Goal: Information Seeking & Learning: Check status

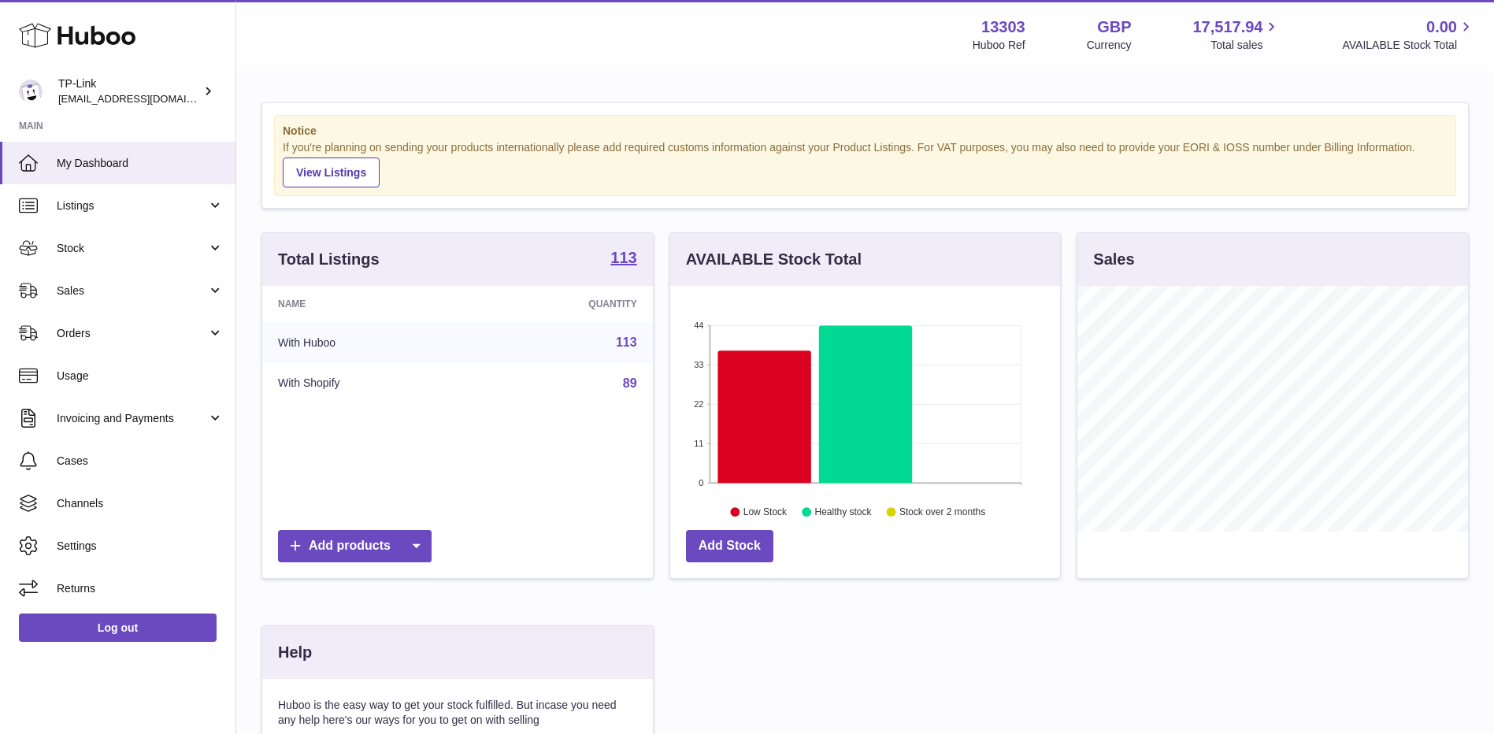
scroll to position [246, 390]
click at [165, 279] on link "Sales" at bounding box center [117, 290] width 235 height 43
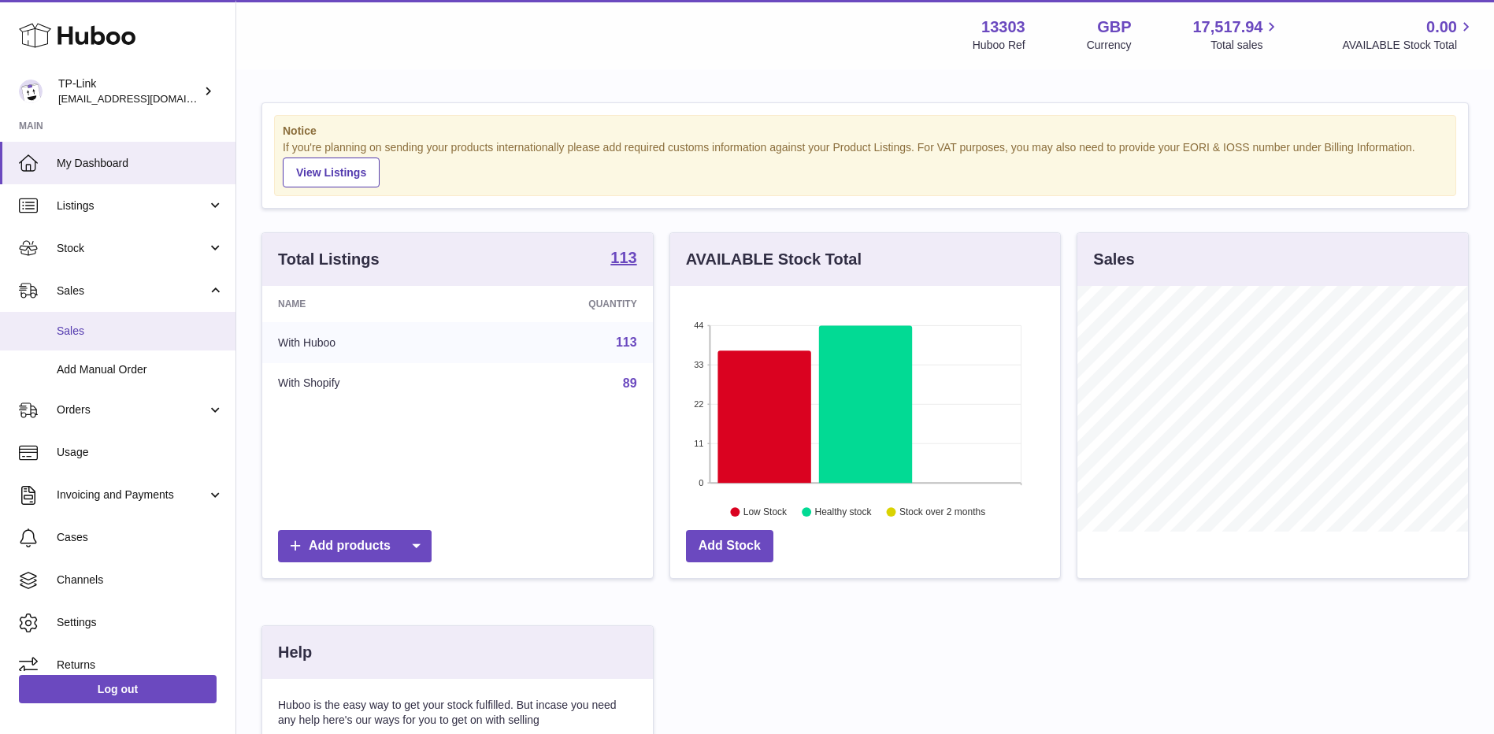
click at [78, 337] on span "Sales" at bounding box center [140, 331] width 167 height 15
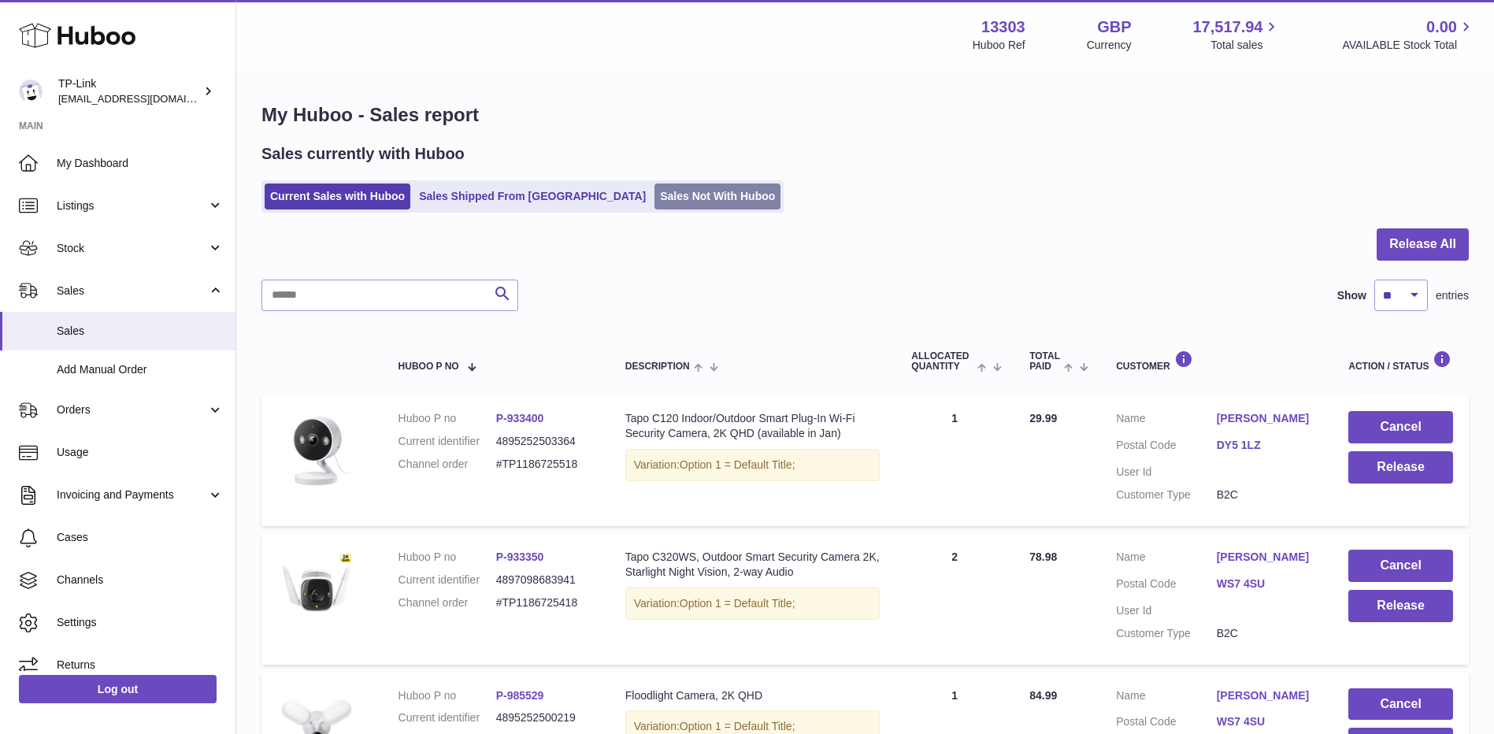
click at [654, 194] on link "Sales Not With Huboo" at bounding box center [717, 196] width 126 height 26
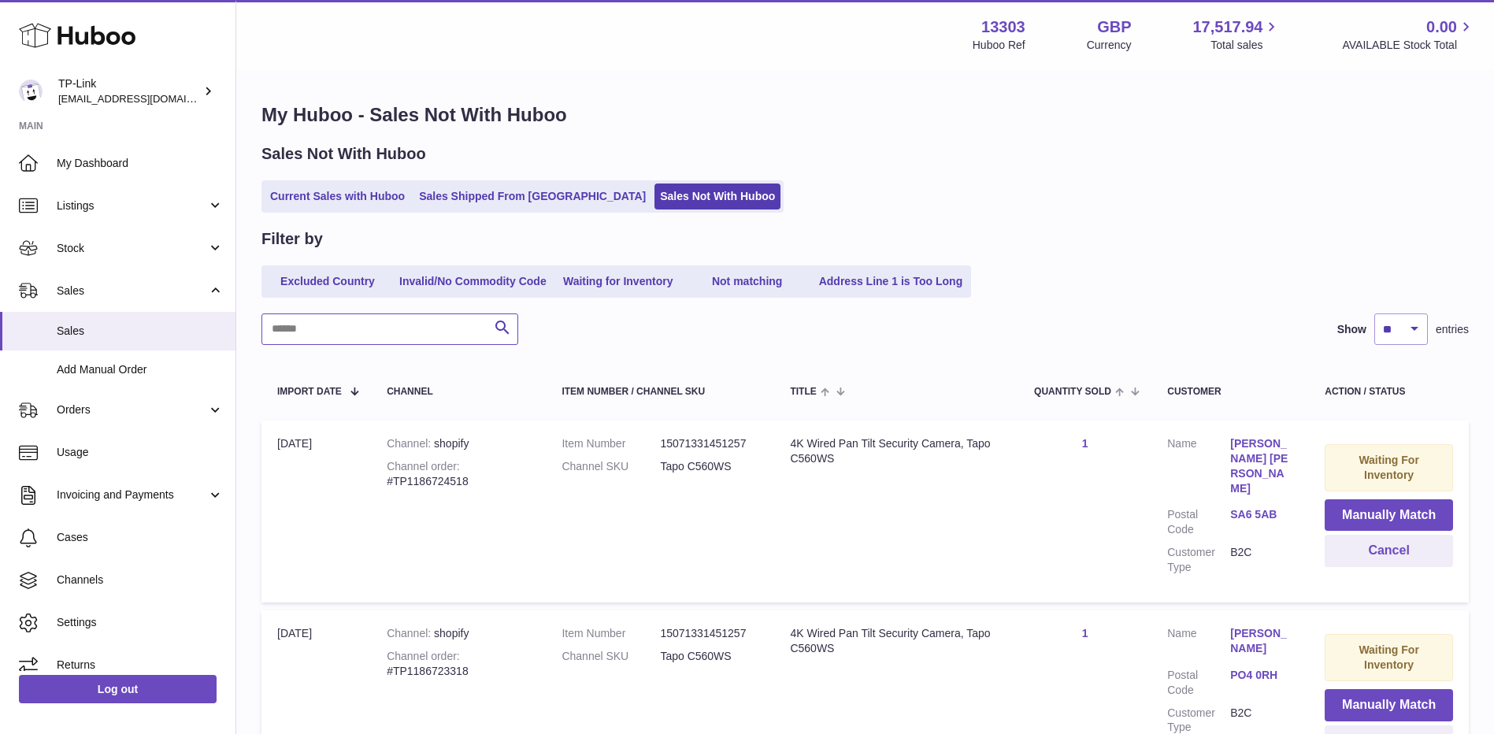
click at [414, 334] on input "text" at bounding box center [389, 328] width 257 height 31
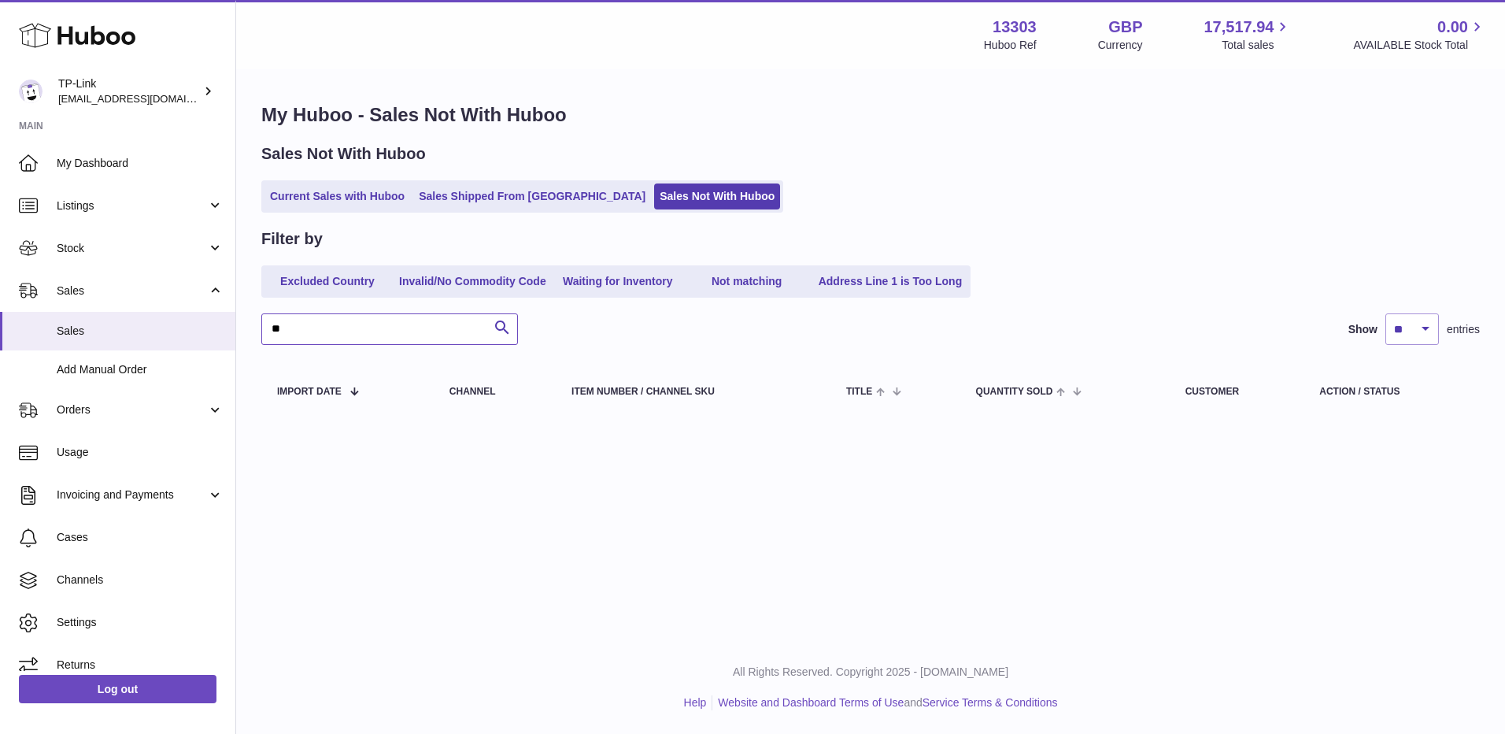
type input "**"
click at [382, 198] on link "Current Sales with Huboo" at bounding box center [338, 196] width 146 height 26
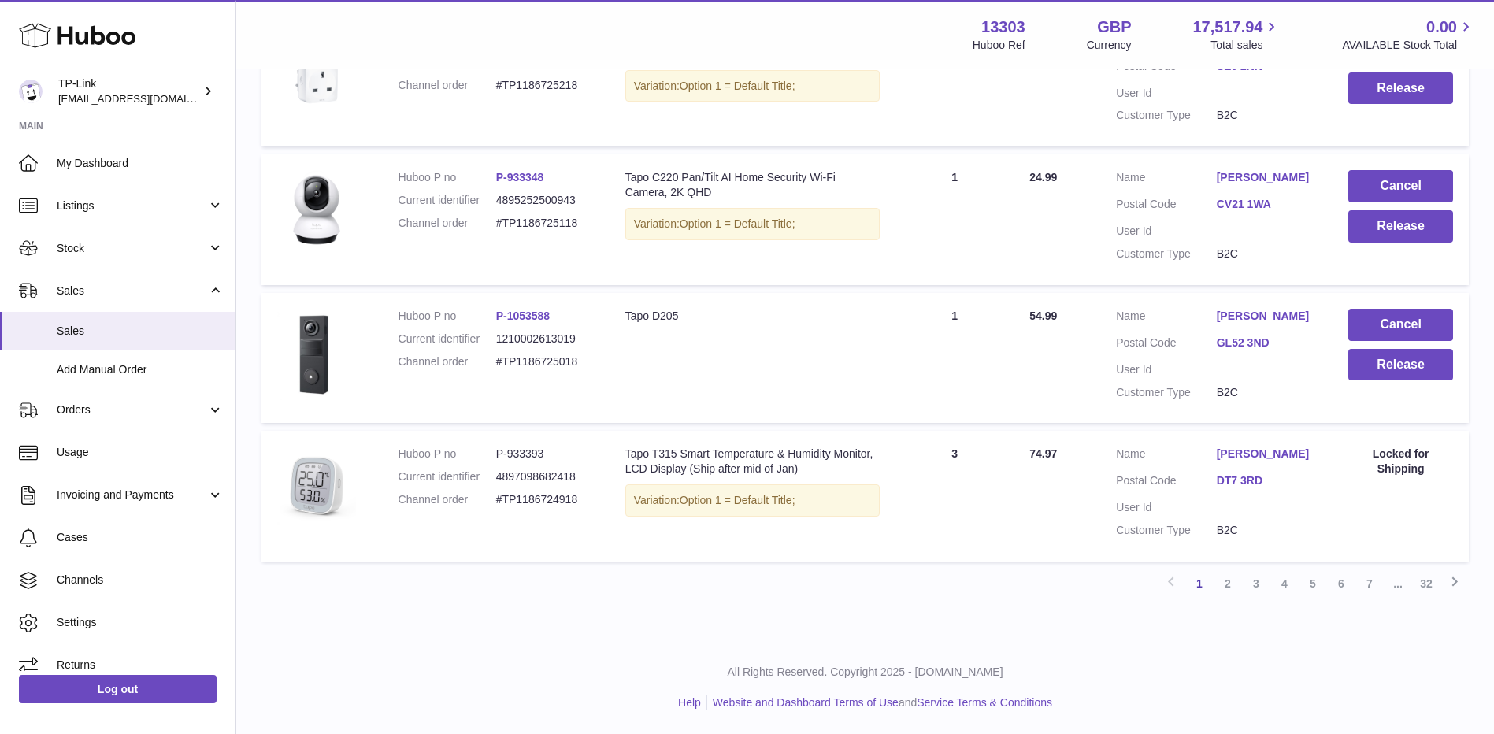
scroll to position [1224, 0]
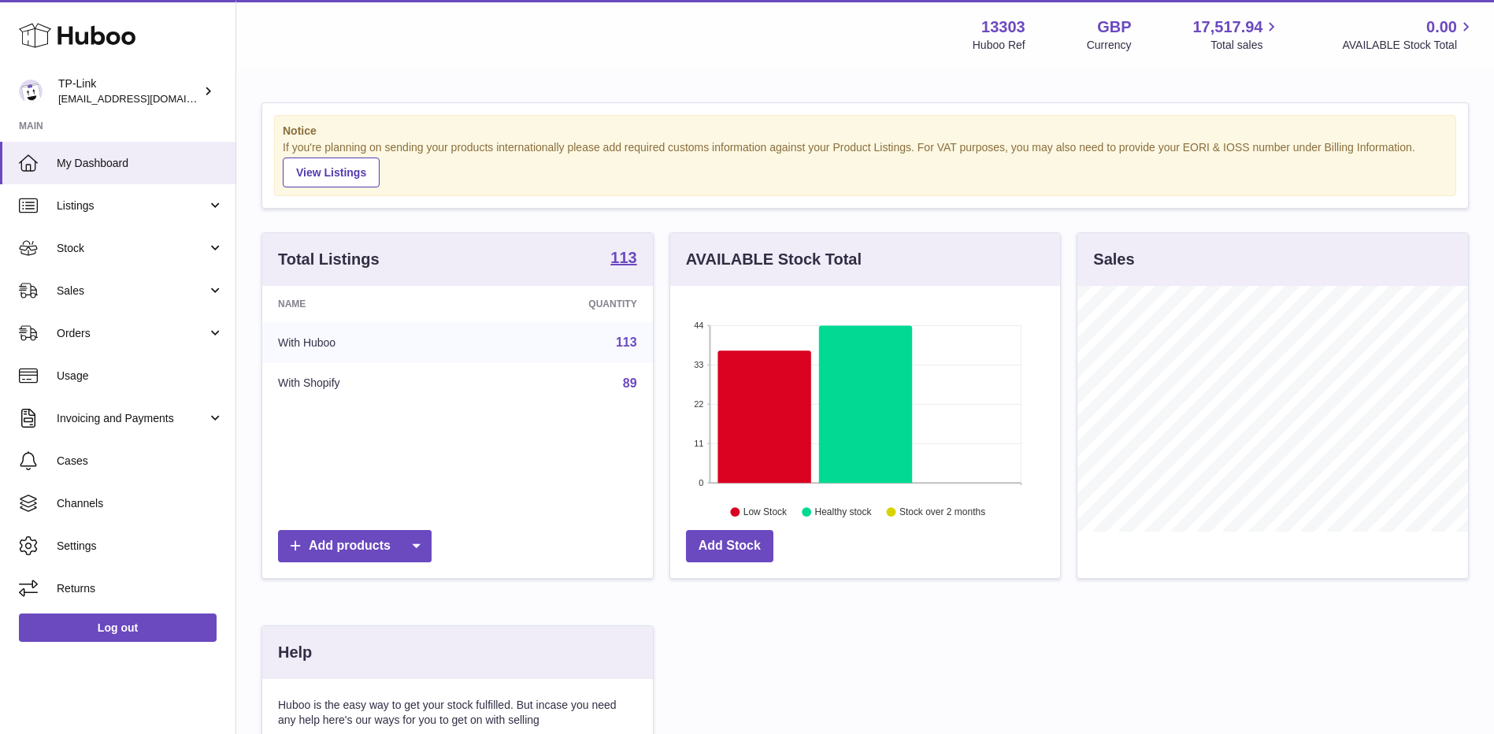
scroll to position [246, 390]
click at [130, 289] on span "Sales" at bounding box center [132, 290] width 150 height 15
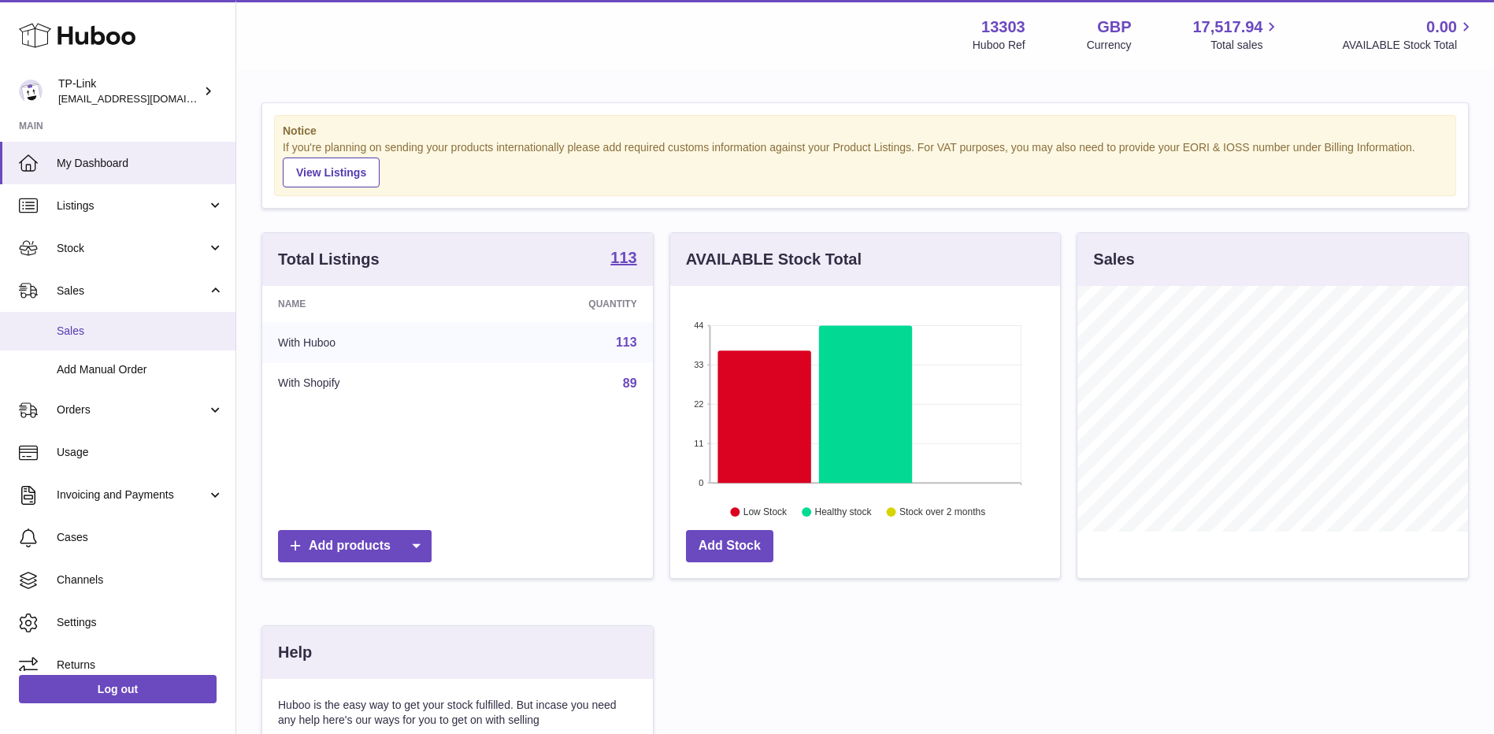
click at [89, 334] on span "Sales" at bounding box center [140, 331] width 167 height 15
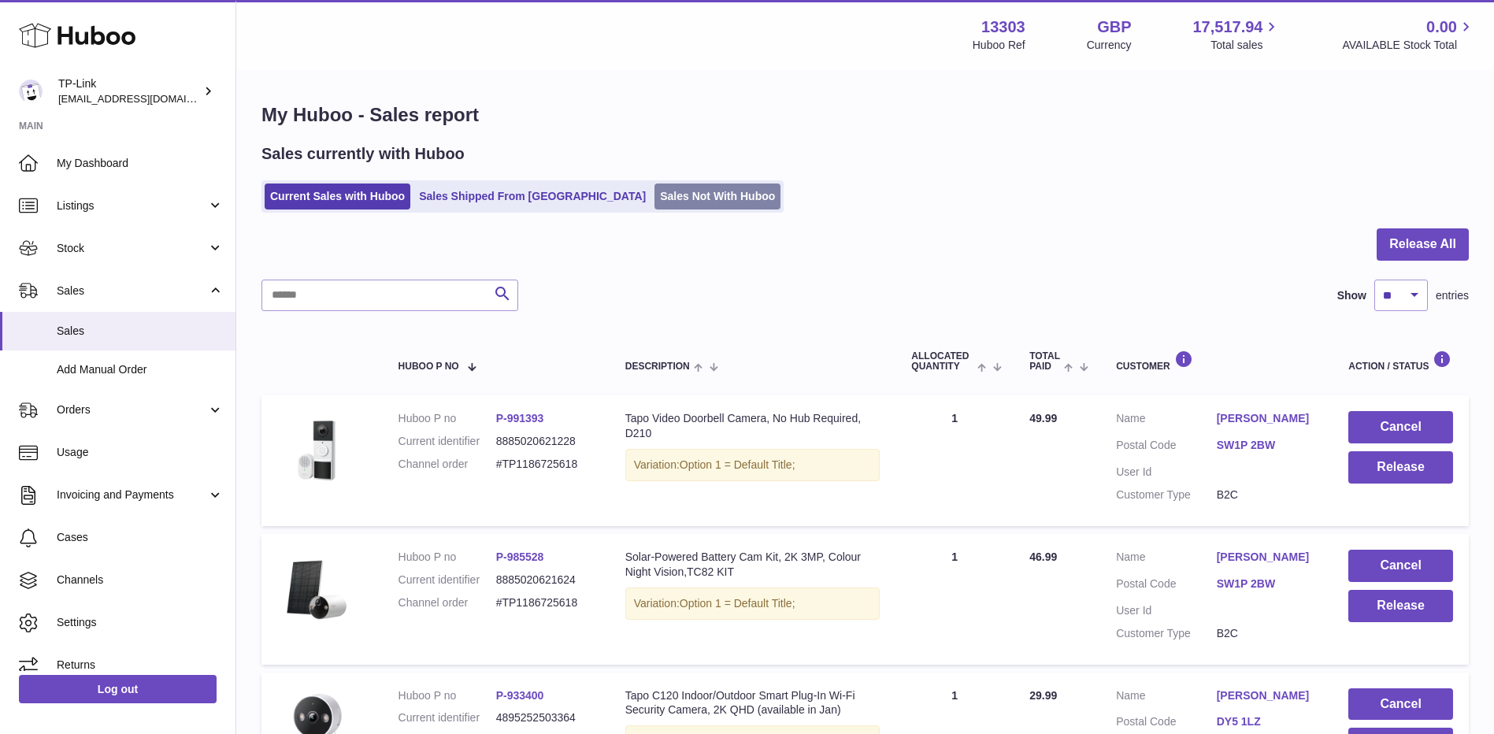
click at [654, 197] on link "Sales Not With Huboo" at bounding box center [717, 196] width 126 height 26
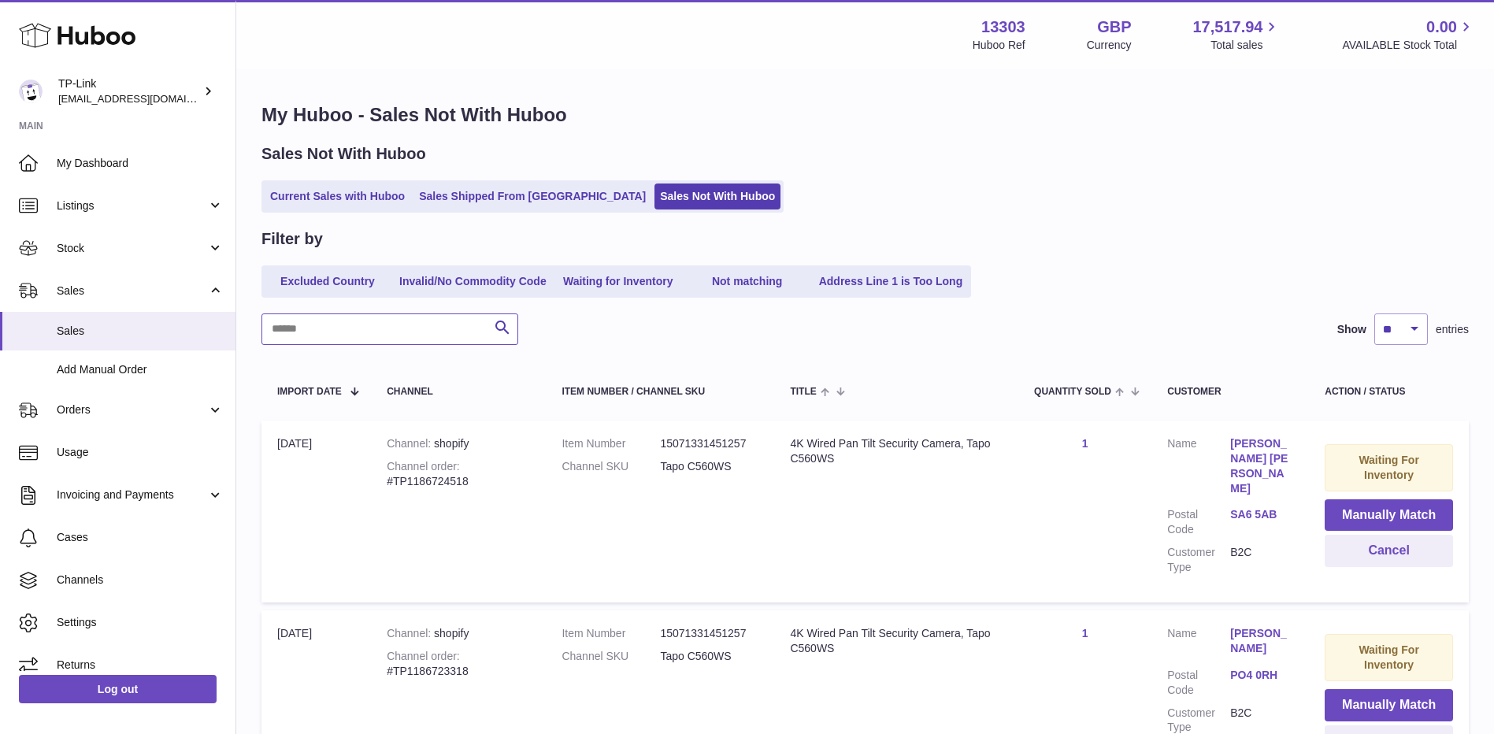
click at [372, 325] on input "text" at bounding box center [389, 328] width 257 height 31
paste input "**********"
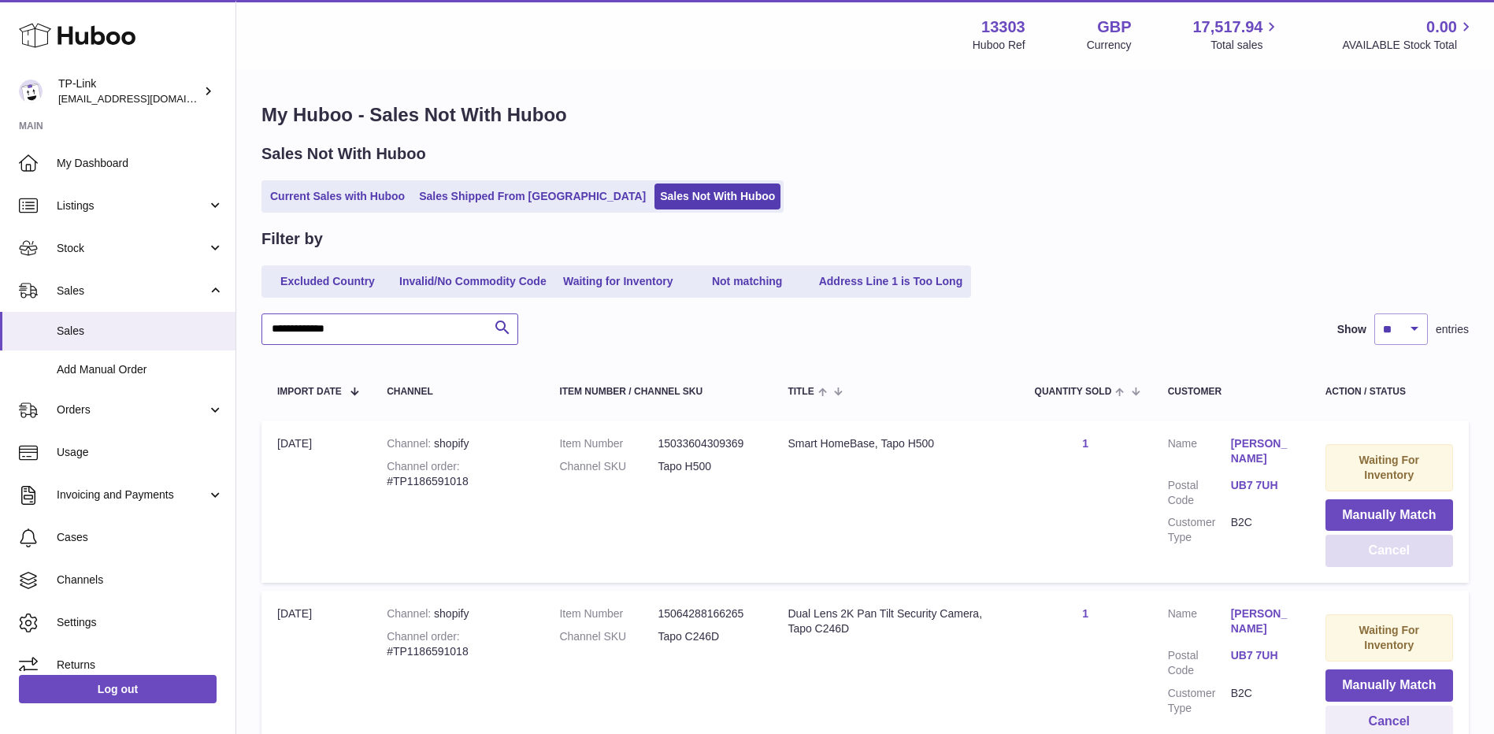
type input "**********"
click at [1441, 561] on button "Cancel" at bounding box center [1389, 551] width 128 height 32
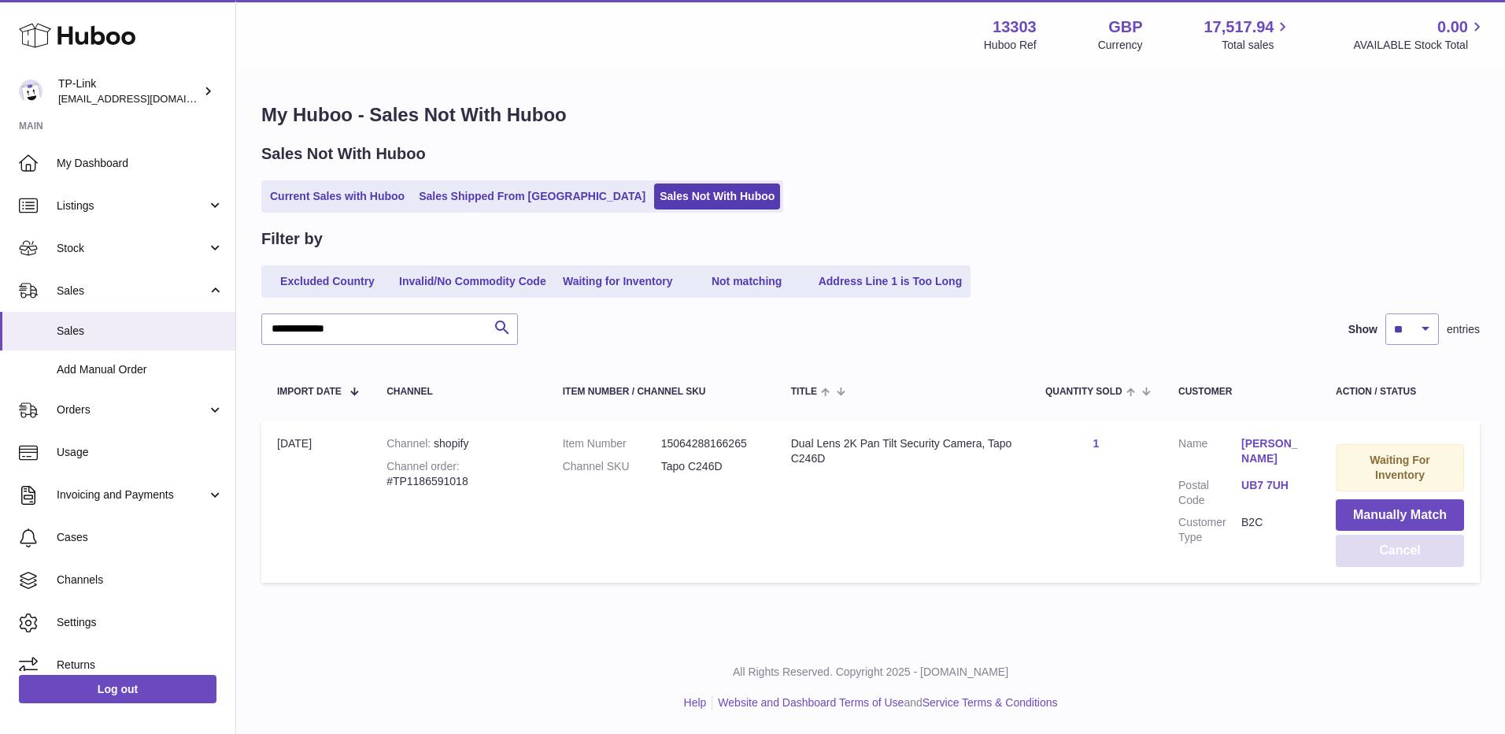
click at [1391, 550] on button "Cancel" at bounding box center [1400, 551] width 128 height 32
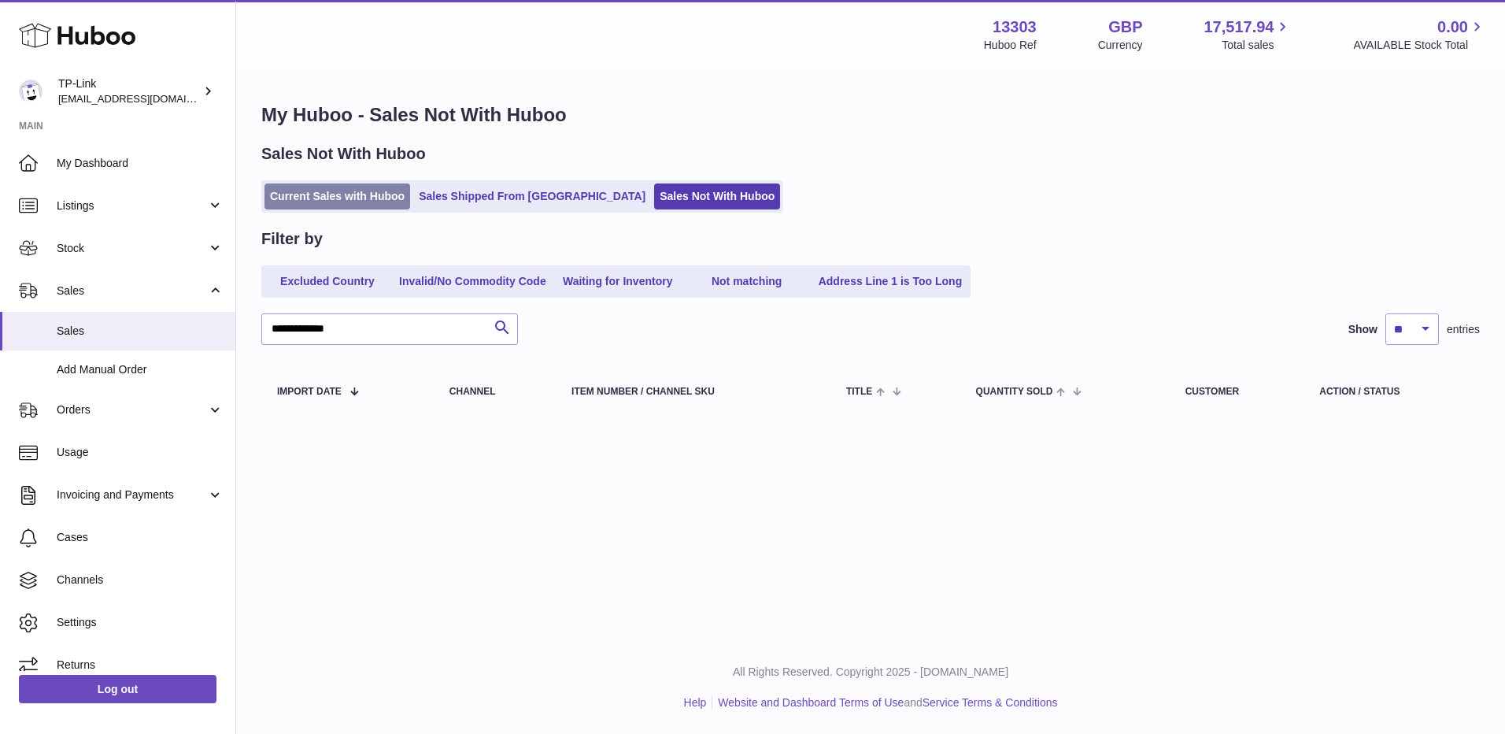
click at [392, 192] on link "Current Sales with Huboo" at bounding box center [338, 196] width 146 height 26
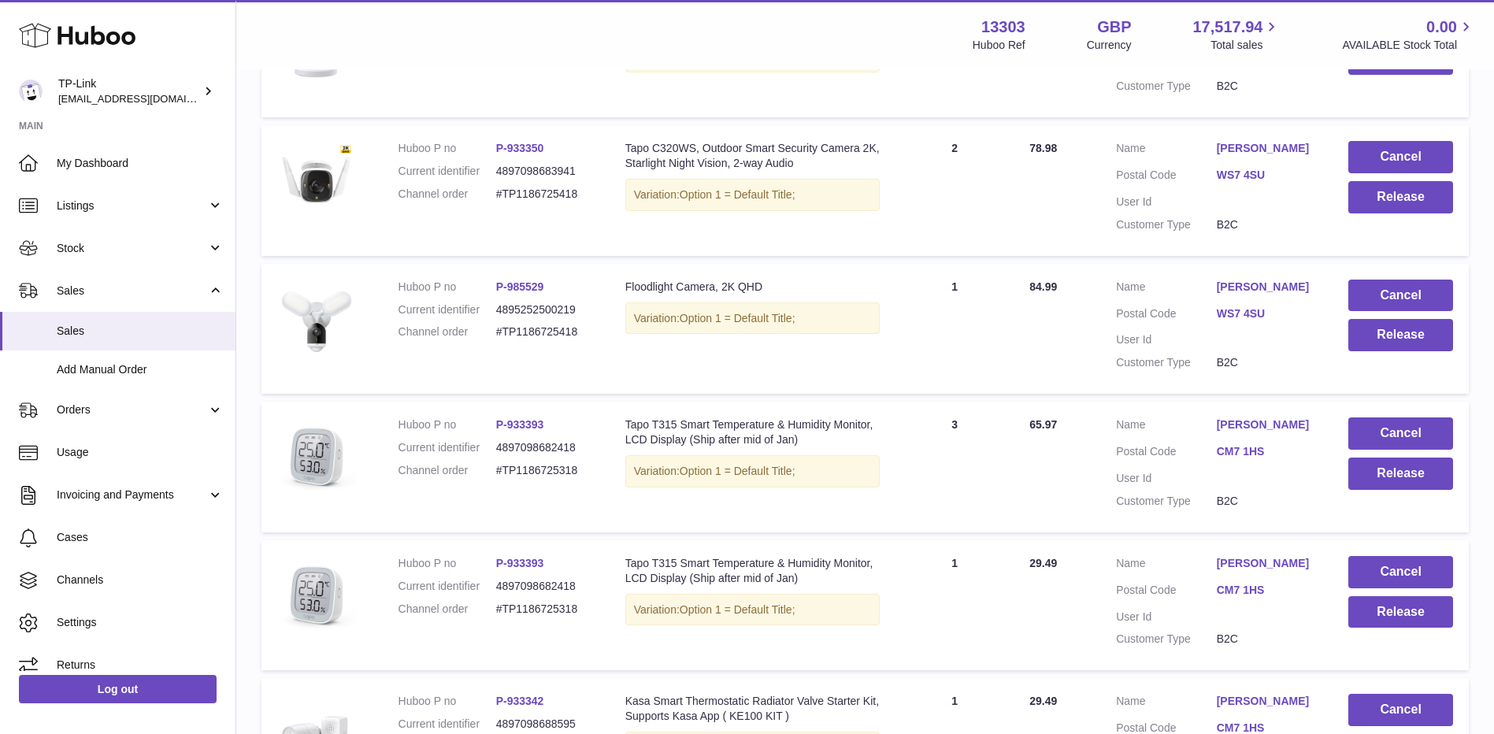
scroll to position [1224, 0]
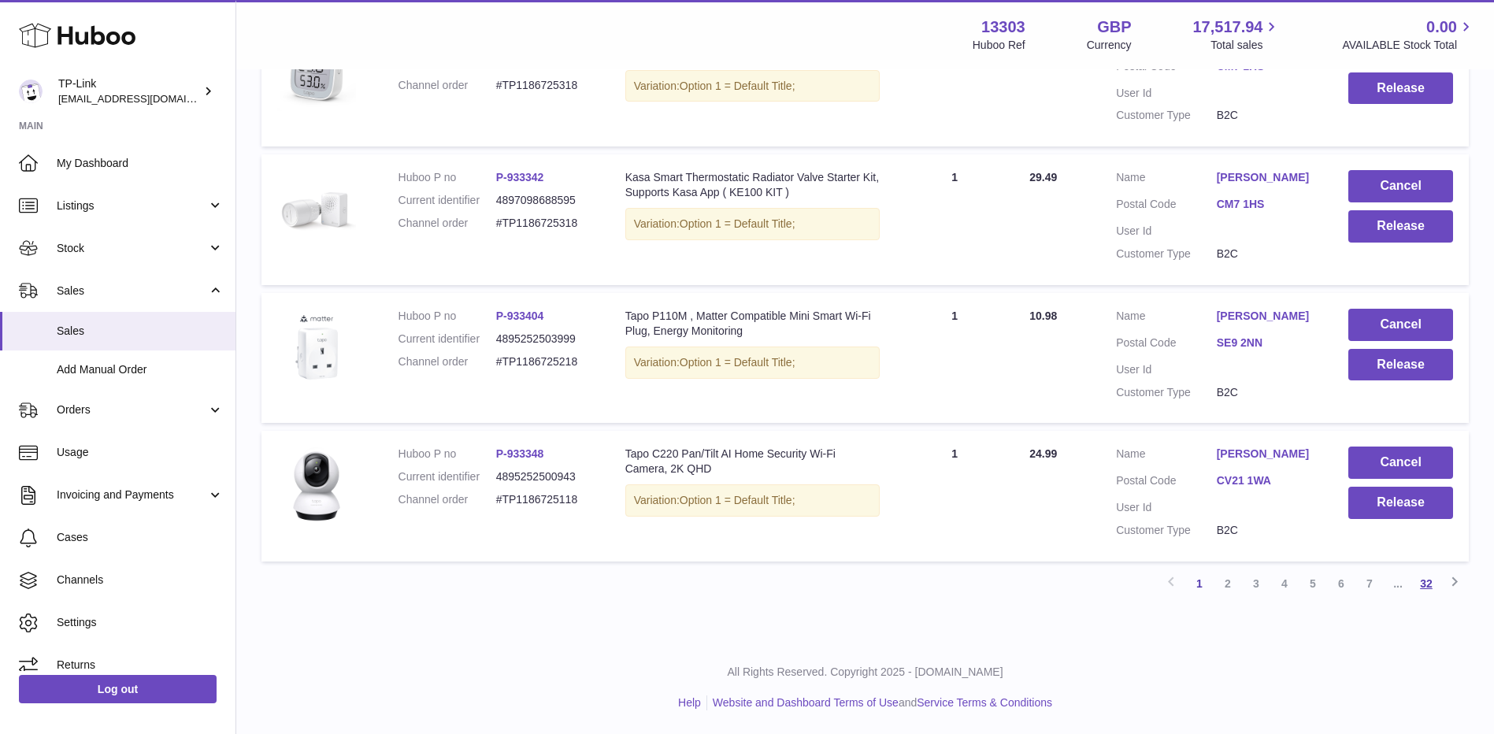
click at [1426, 587] on link "32" at bounding box center [1426, 583] width 28 height 28
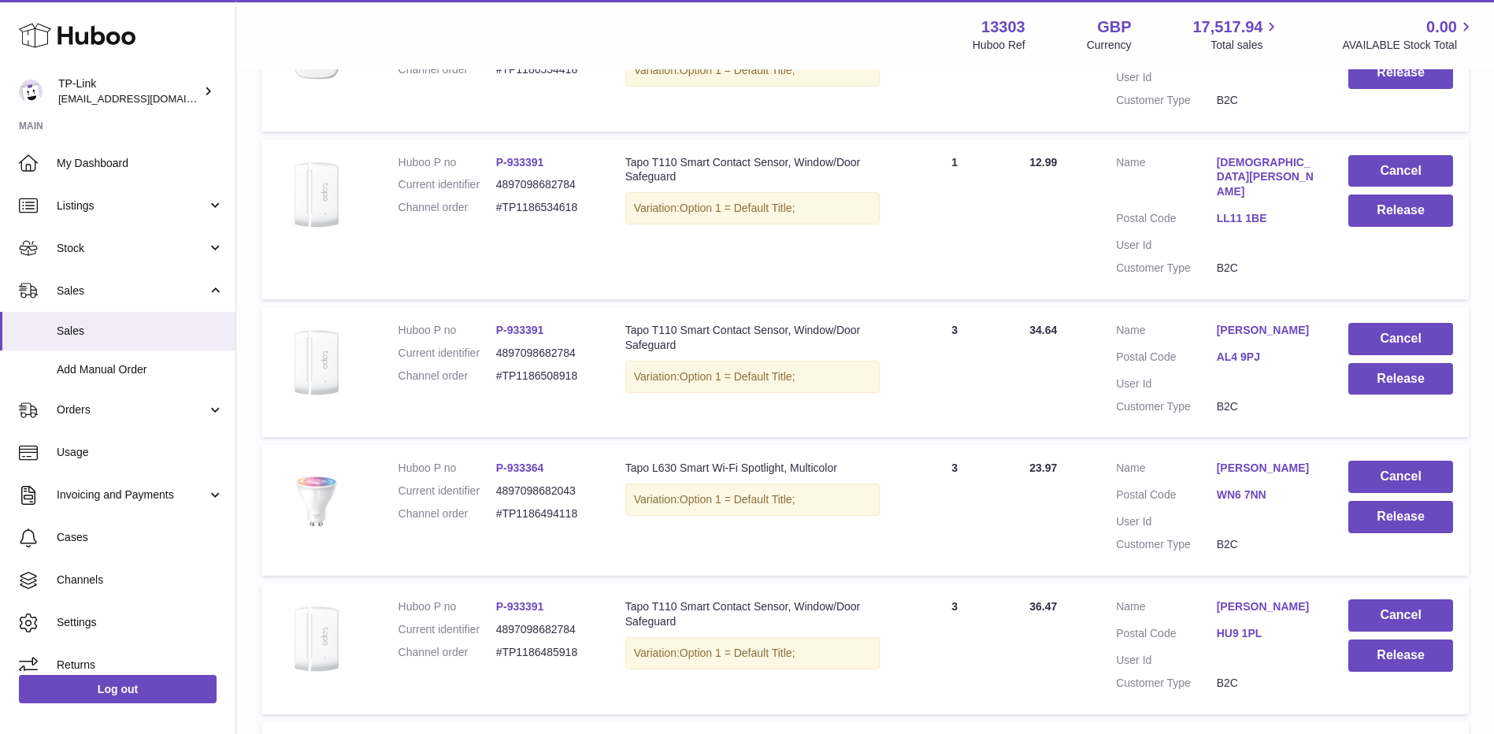
scroll to position [701, 0]
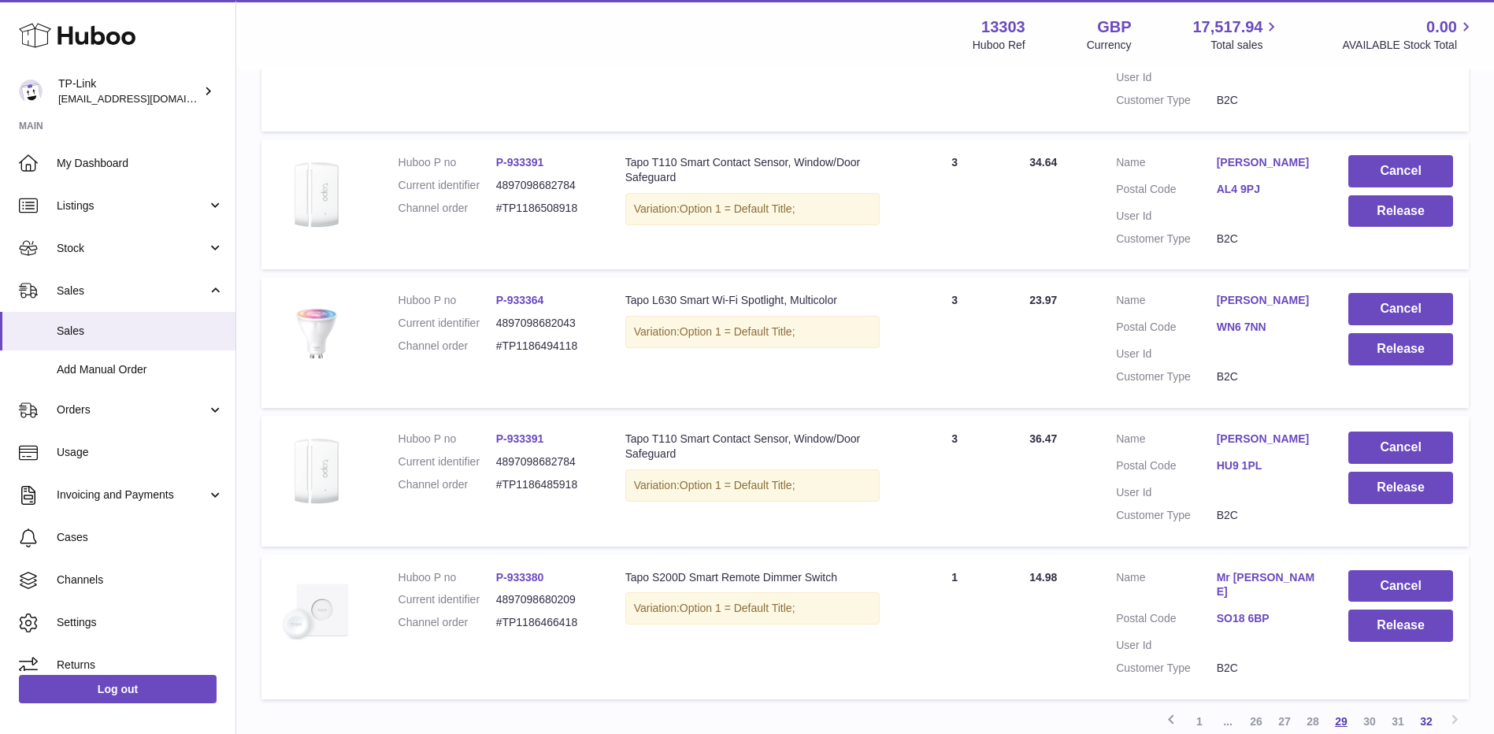
click at [1338, 707] on link "29" at bounding box center [1341, 721] width 28 height 28
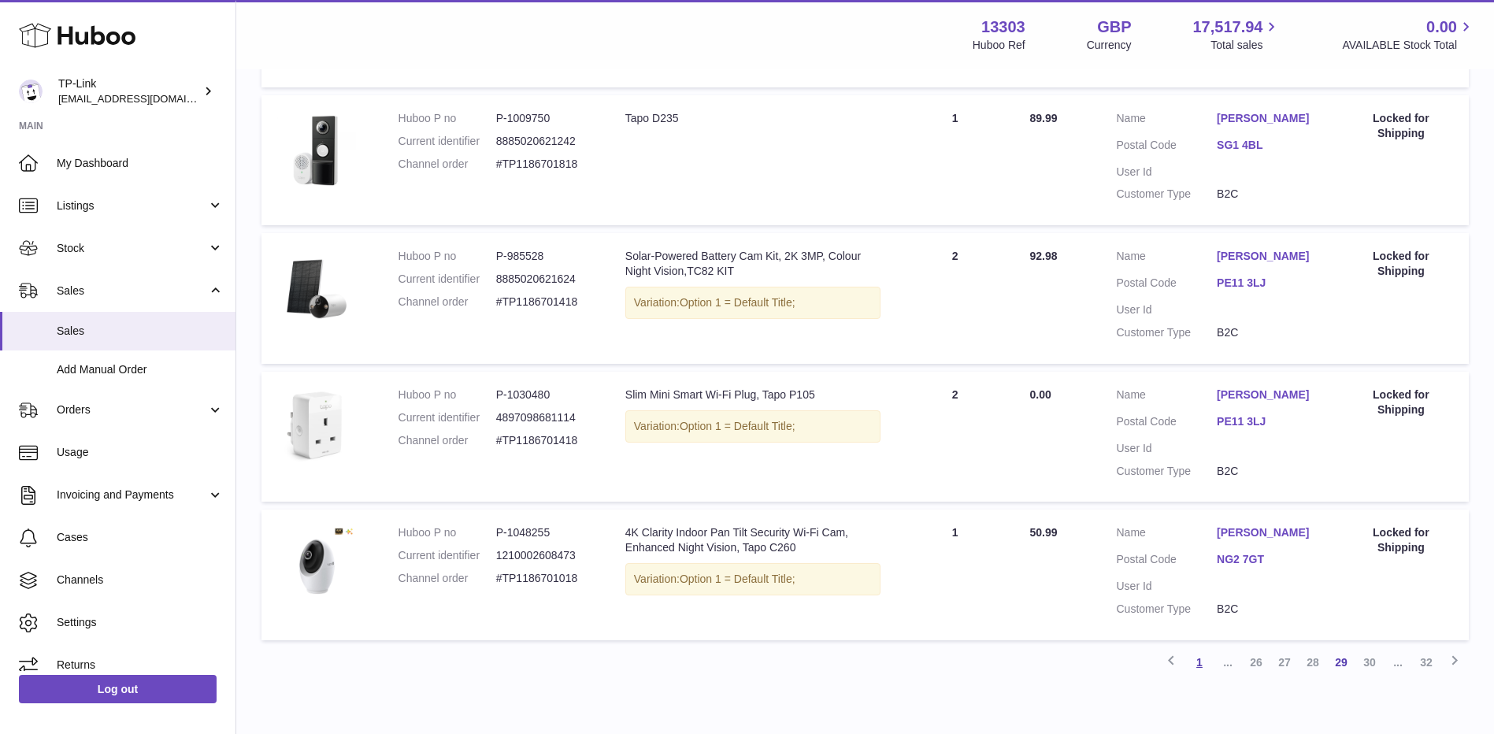
click at [1205, 671] on link "1" at bounding box center [1199, 662] width 28 height 28
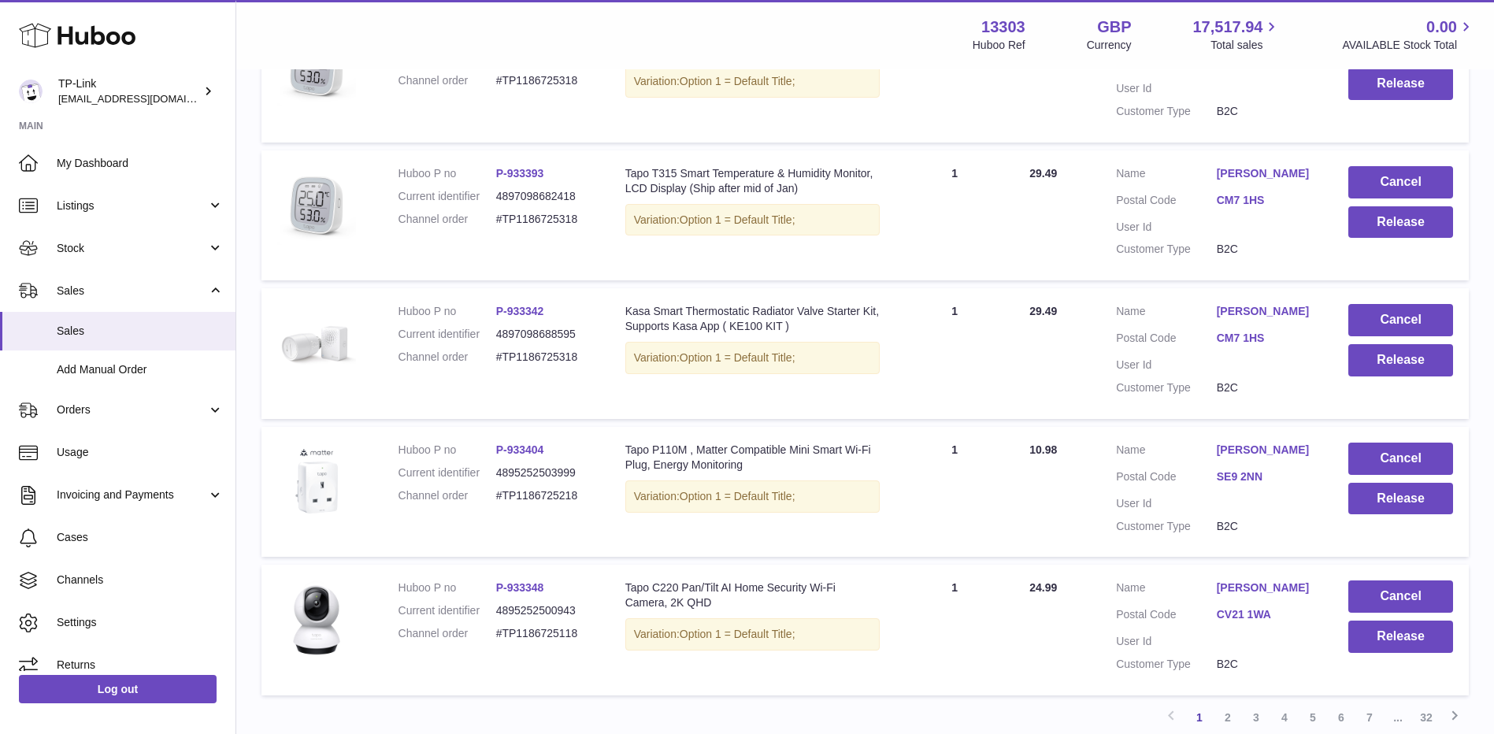
scroll to position [1224, 0]
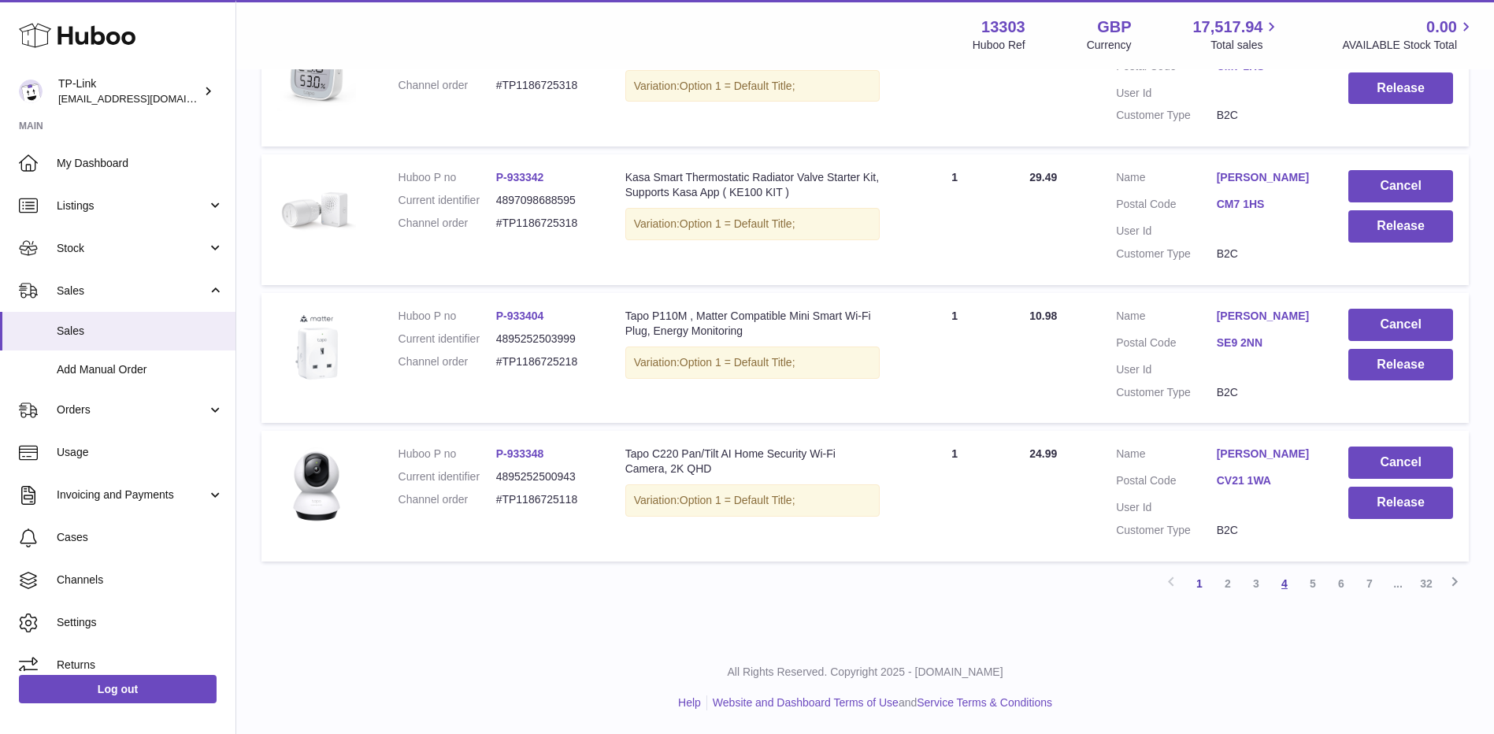
click at [1285, 587] on link "4" at bounding box center [1284, 583] width 28 height 28
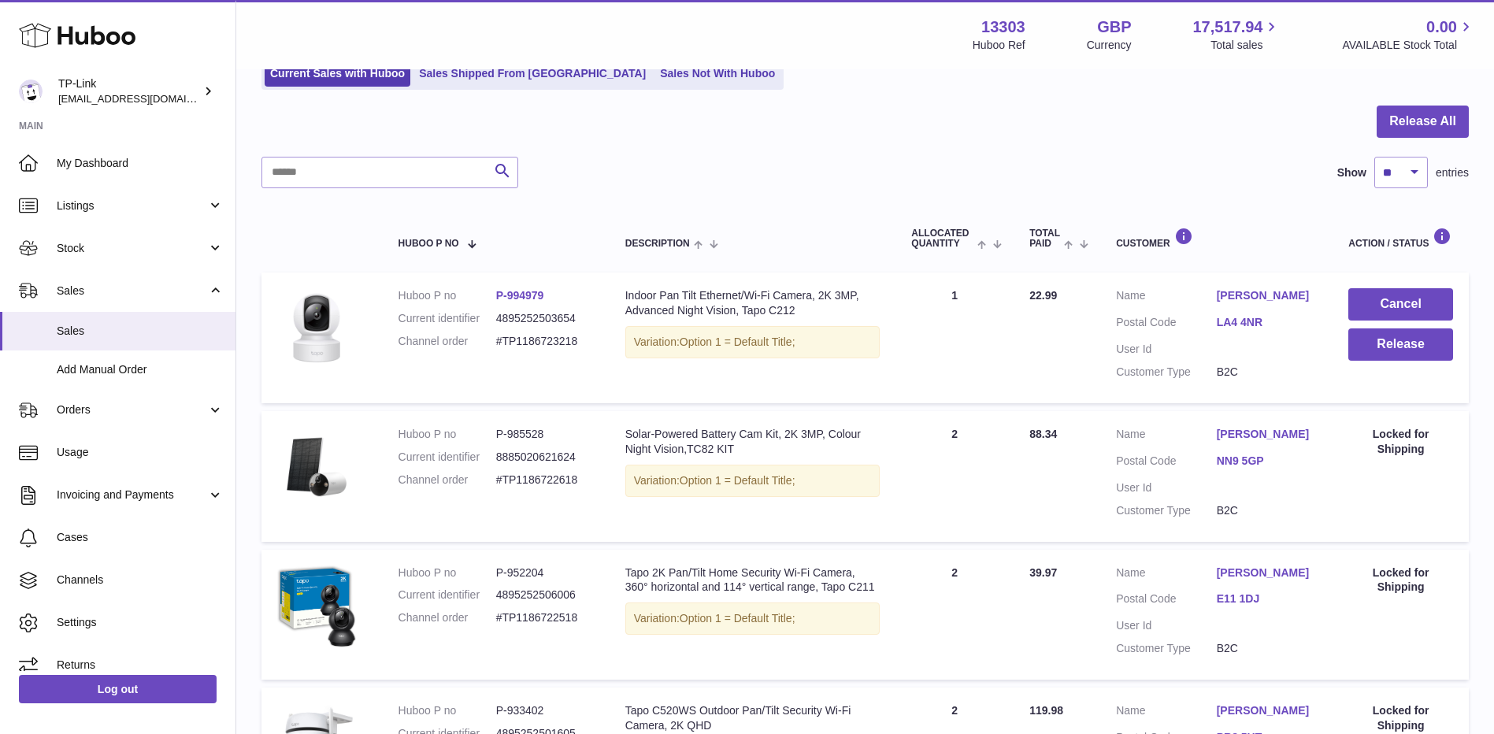
scroll to position [150, 0]
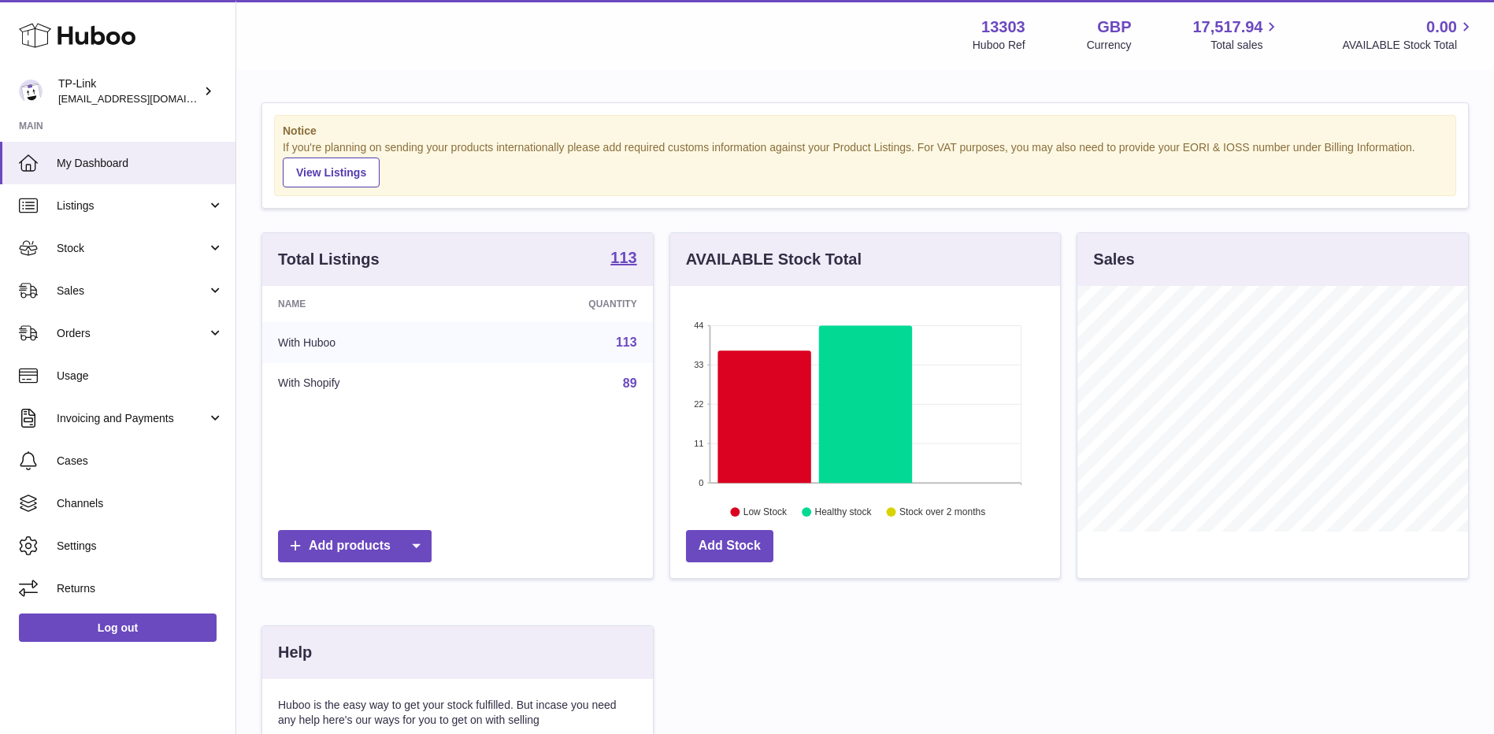
scroll to position [246, 390]
click at [152, 294] on span "Sales" at bounding box center [132, 290] width 150 height 15
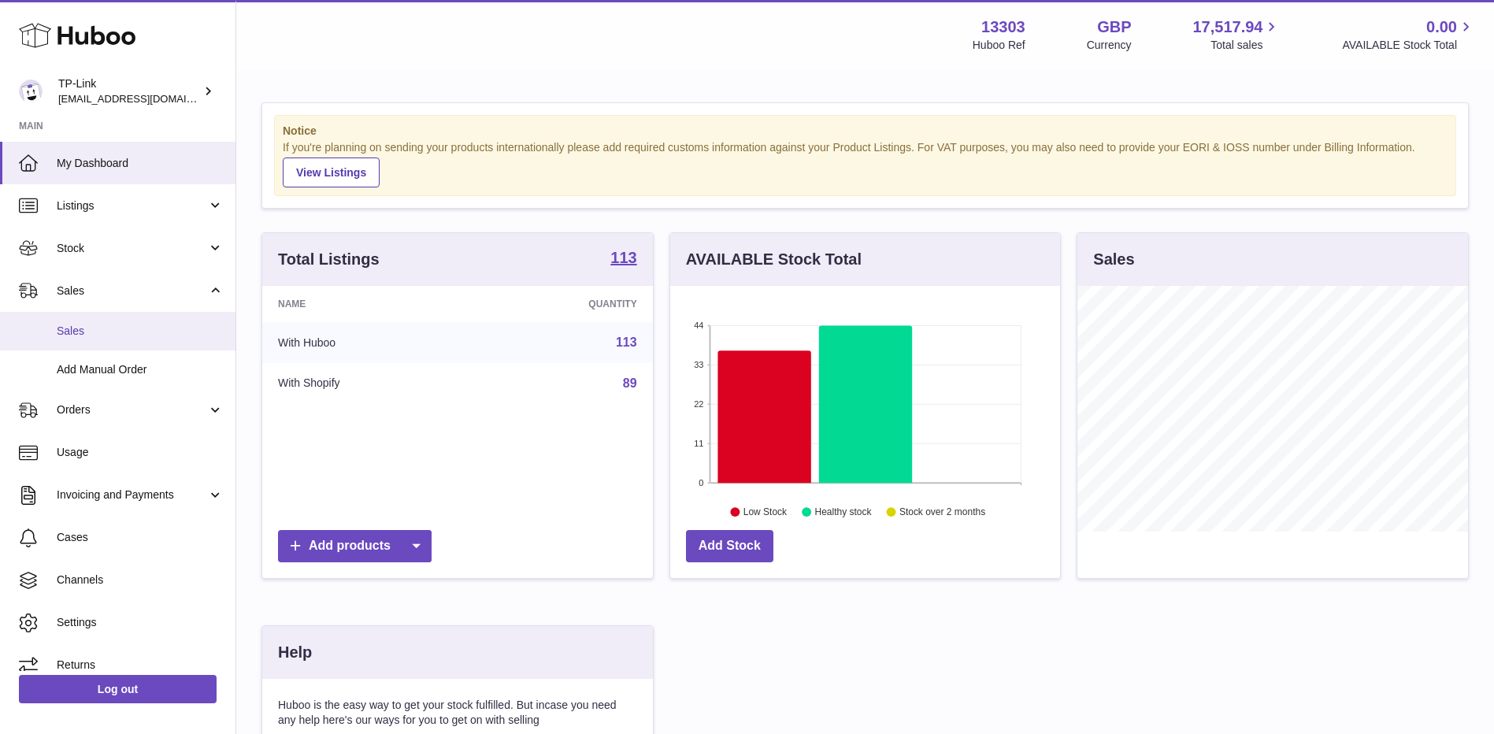
click at [138, 331] on span "Sales" at bounding box center [140, 331] width 167 height 15
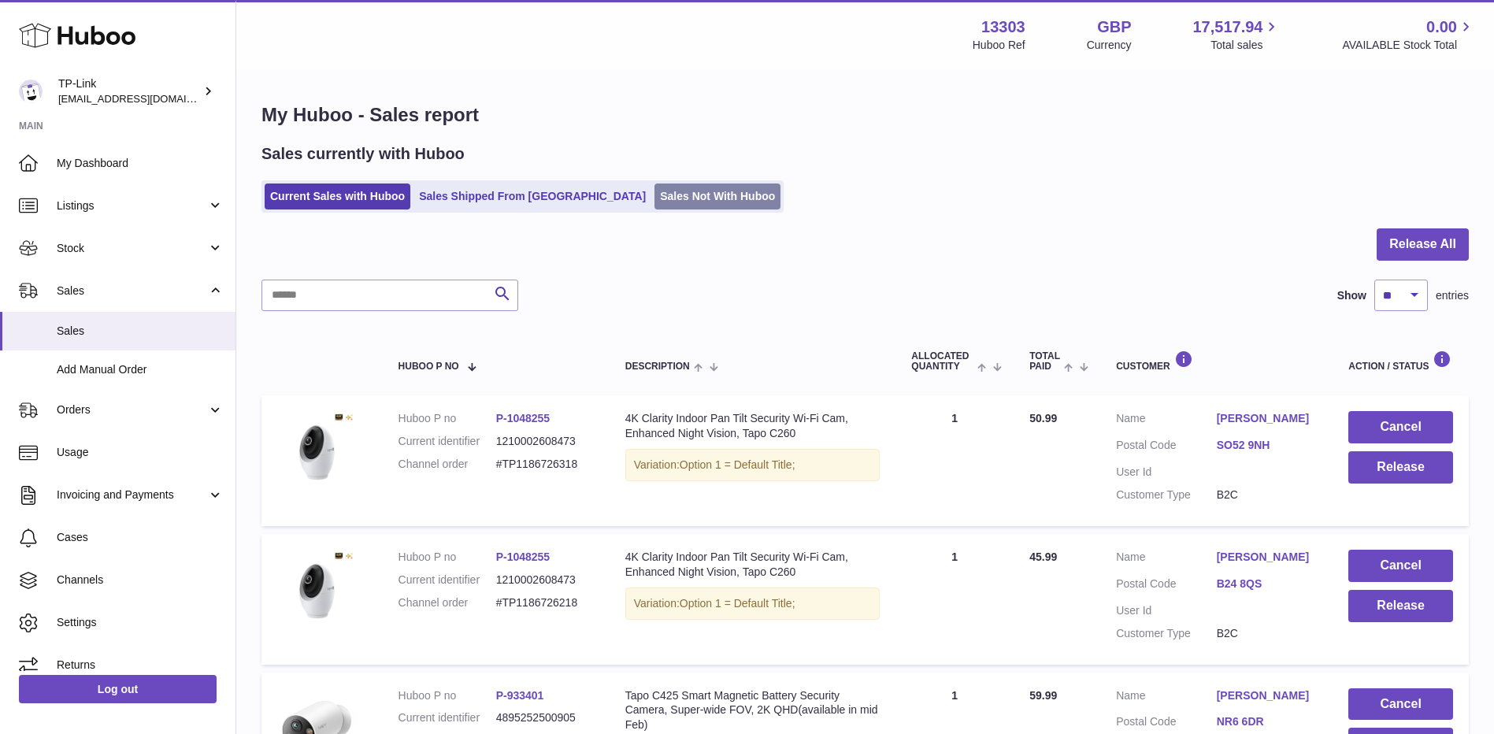
click at [654, 205] on link "Sales Not With Huboo" at bounding box center [717, 196] width 126 height 26
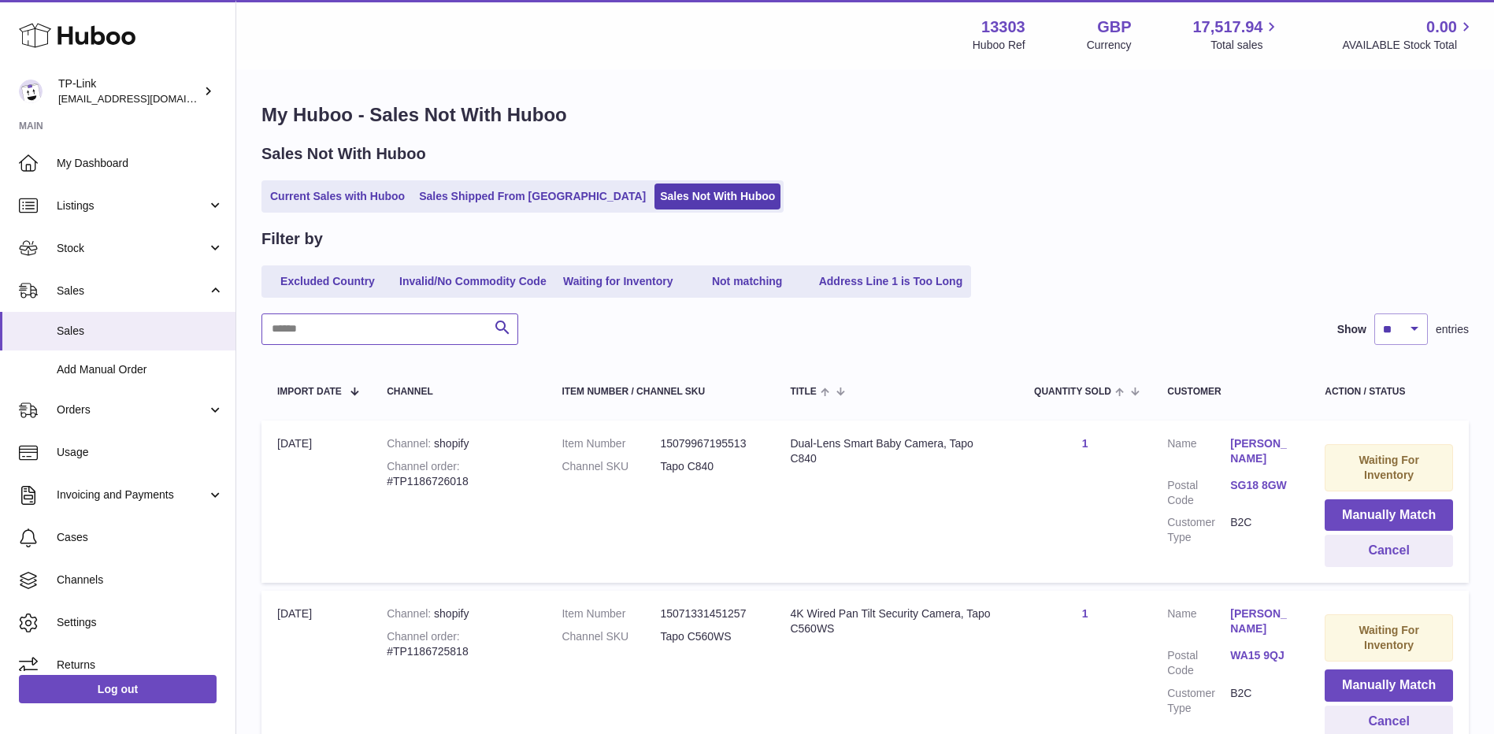
click at [437, 335] on input "text" at bounding box center [389, 328] width 257 height 31
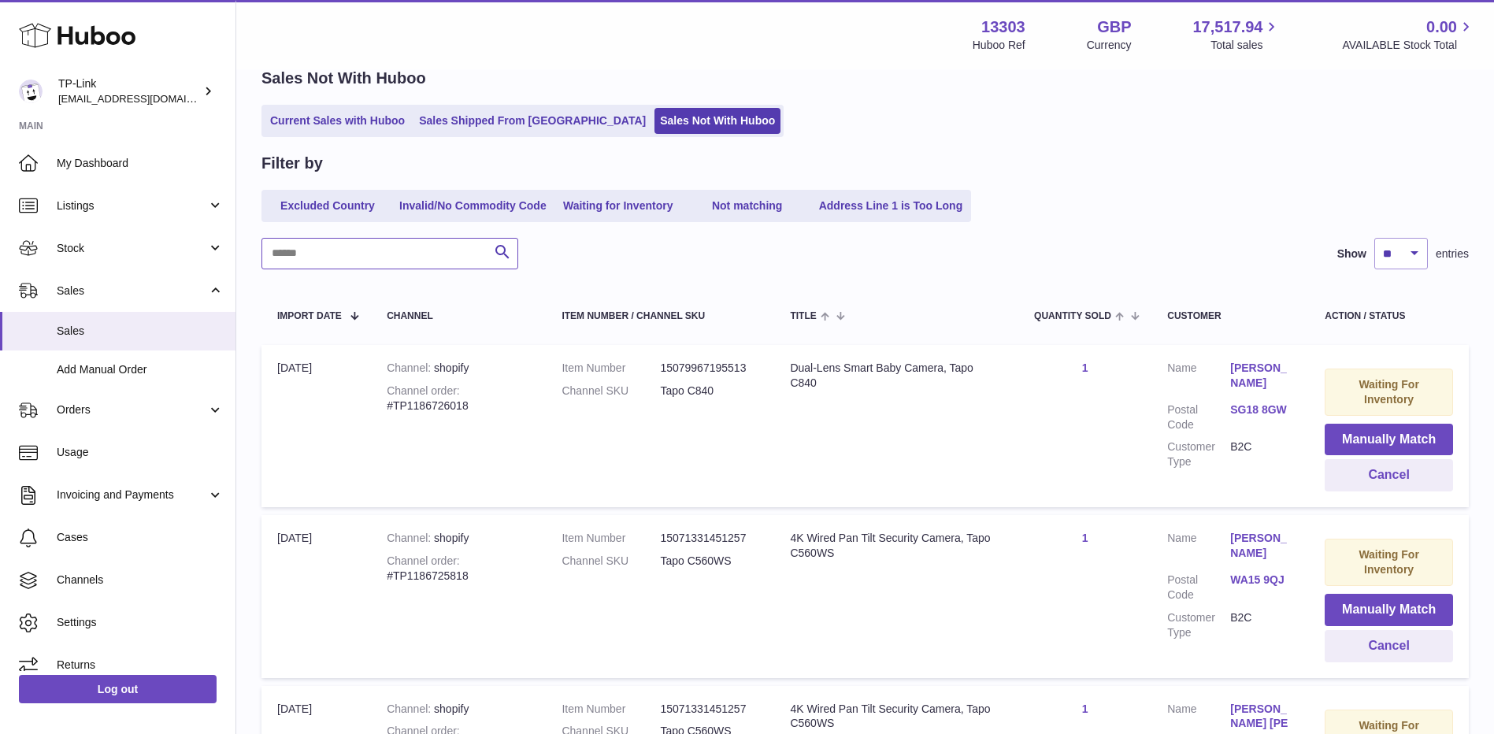
scroll to position [79, 0]
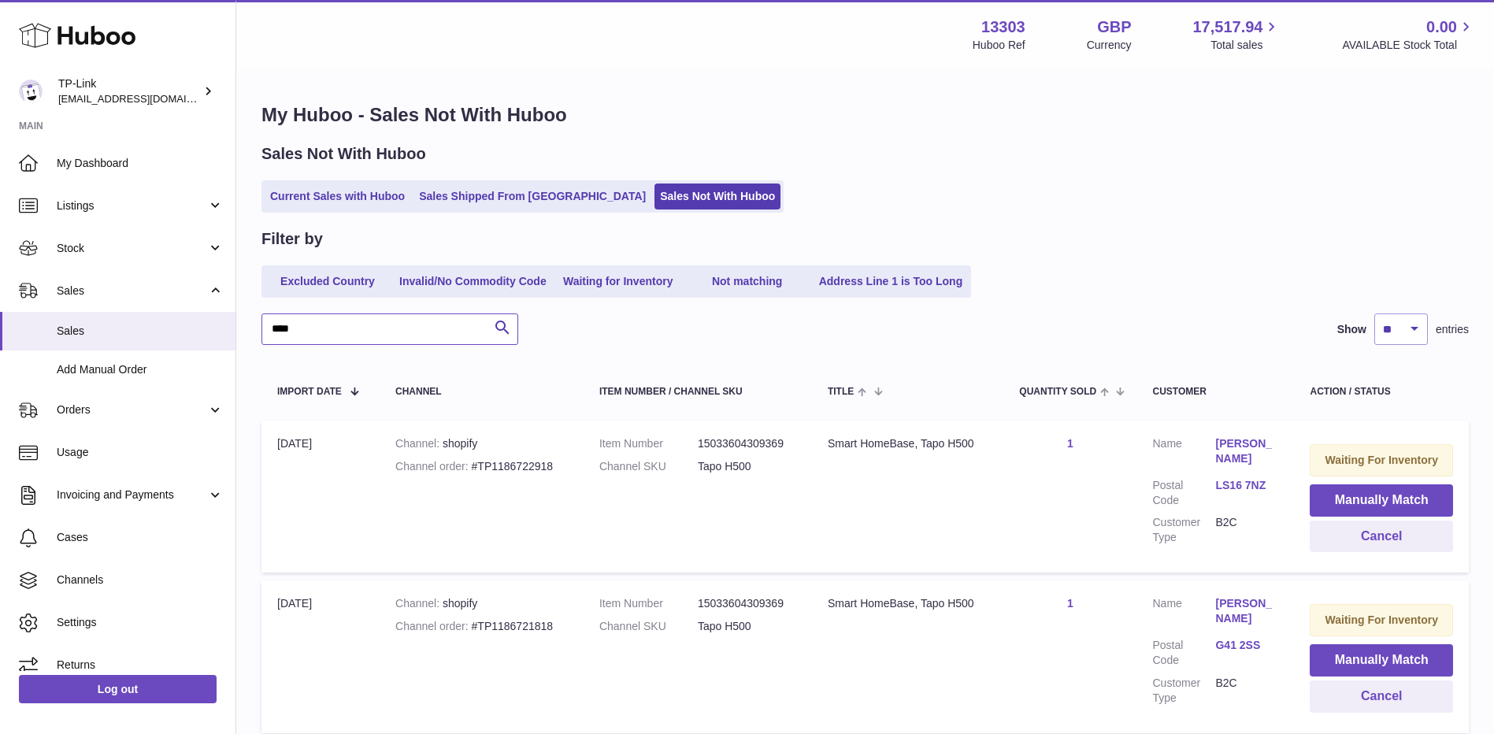
drag, startPoint x: 317, startPoint y: 321, endPoint x: 242, endPoint y: 323, distance: 75.6
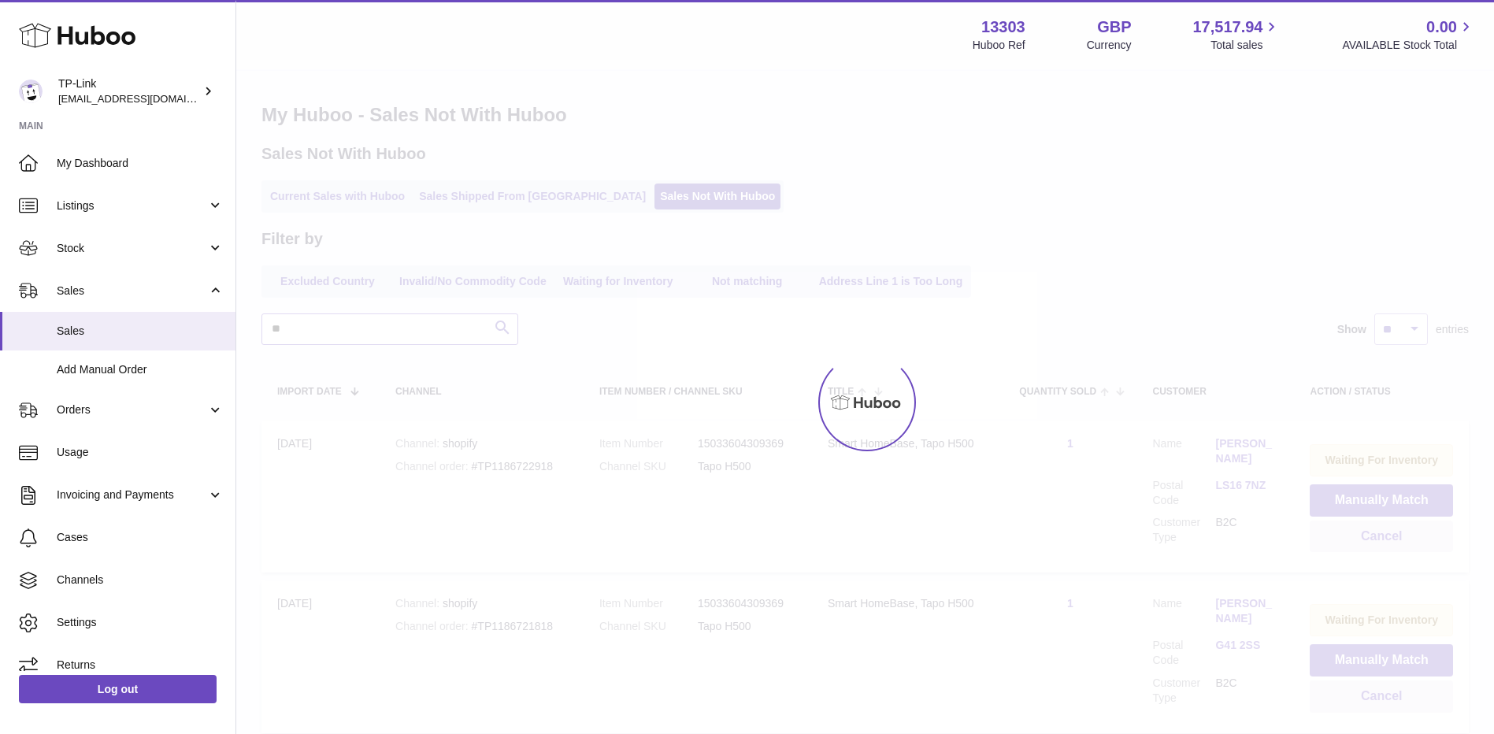
type input "*"
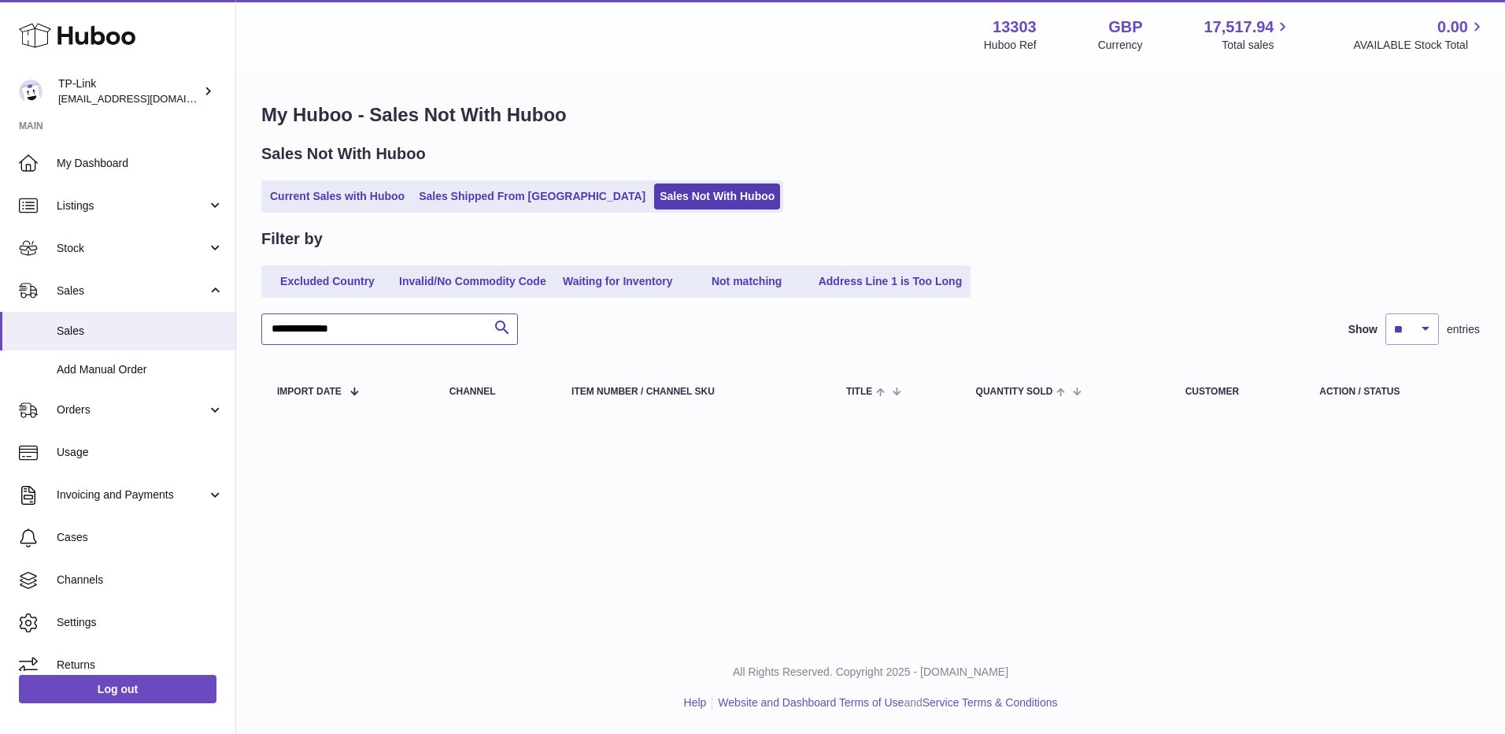
type input "**********"
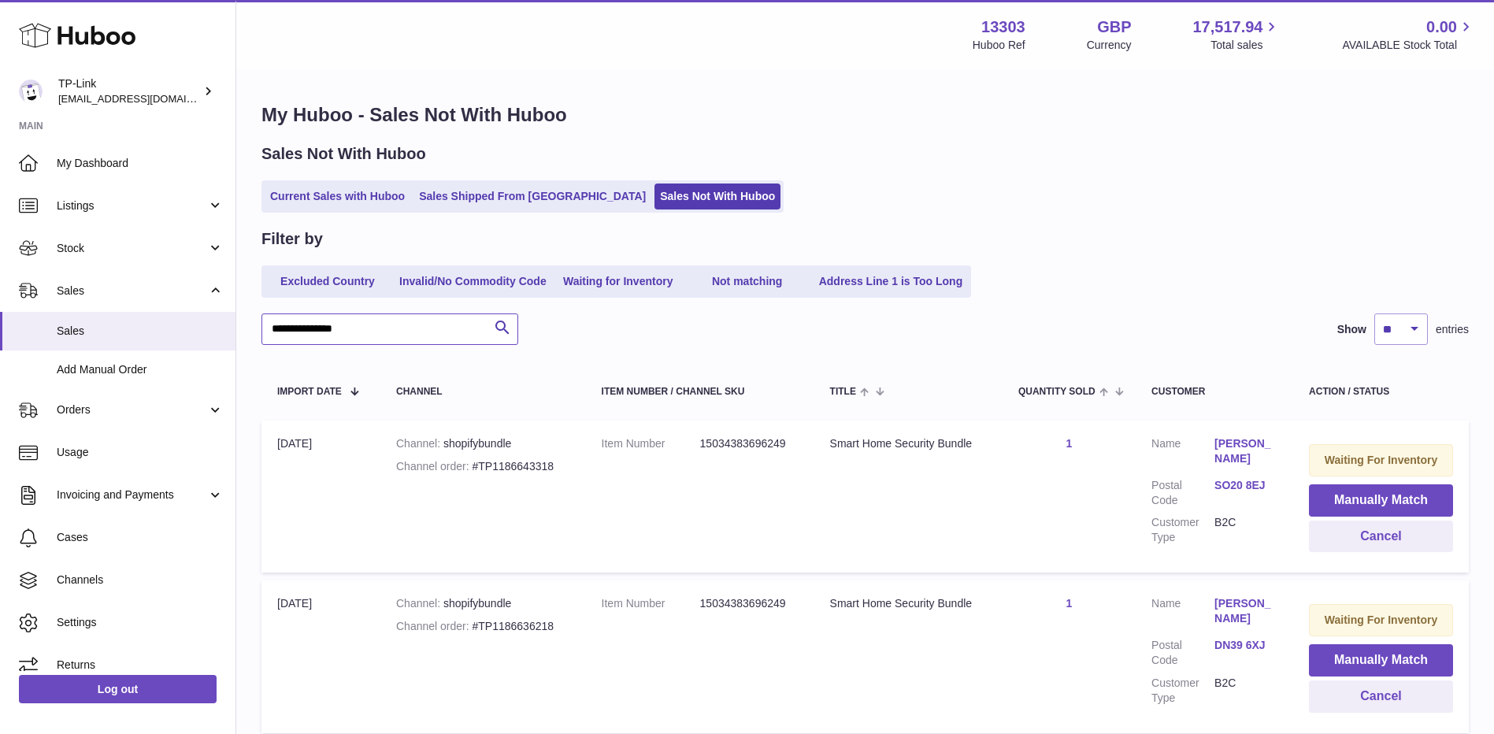
drag, startPoint x: 395, startPoint y: 331, endPoint x: 261, endPoint y: 329, distance: 133.9
click at [261, 329] on input "**********" at bounding box center [389, 328] width 257 height 31
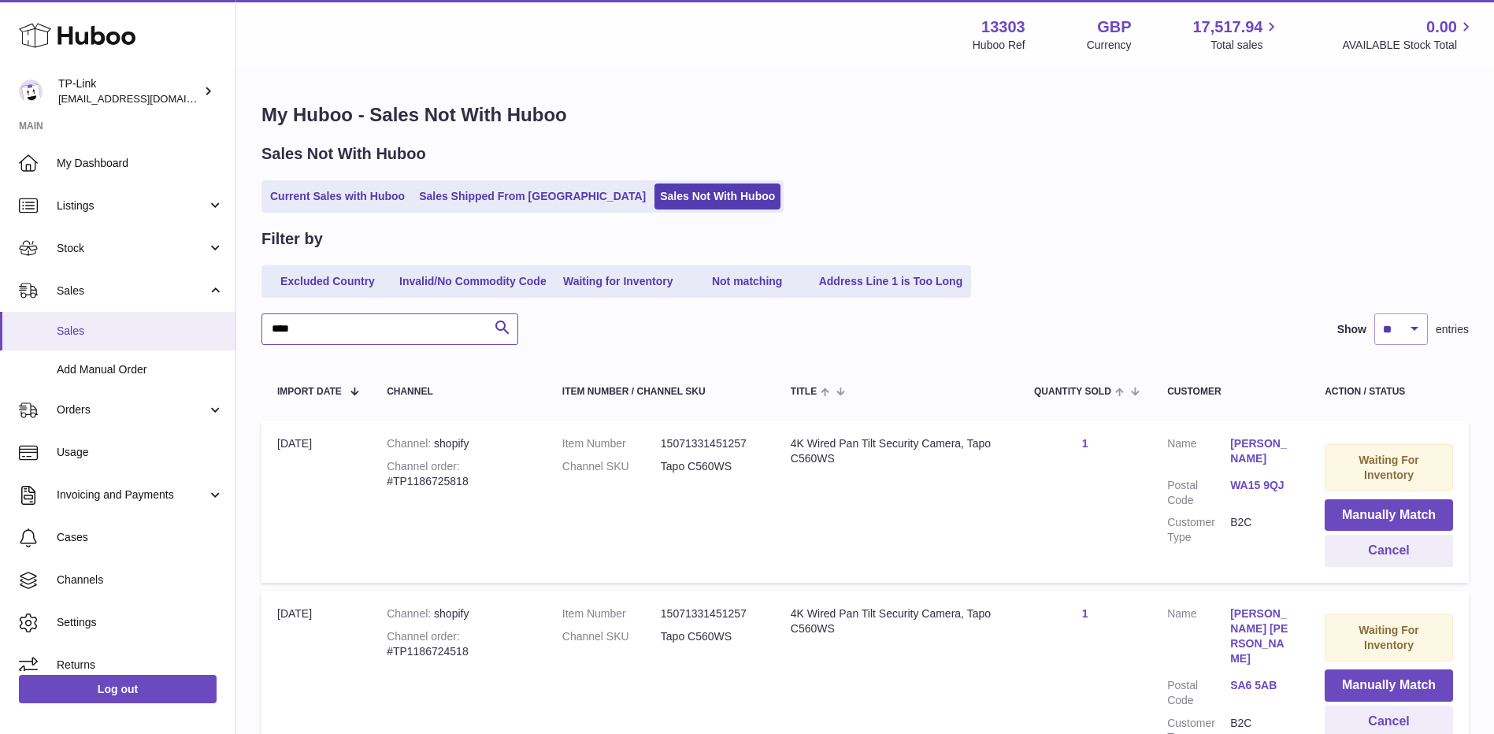
drag, startPoint x: 340, startPoint y: 333, endPoint x: 226, endPoint y: 335, distance: 114.2
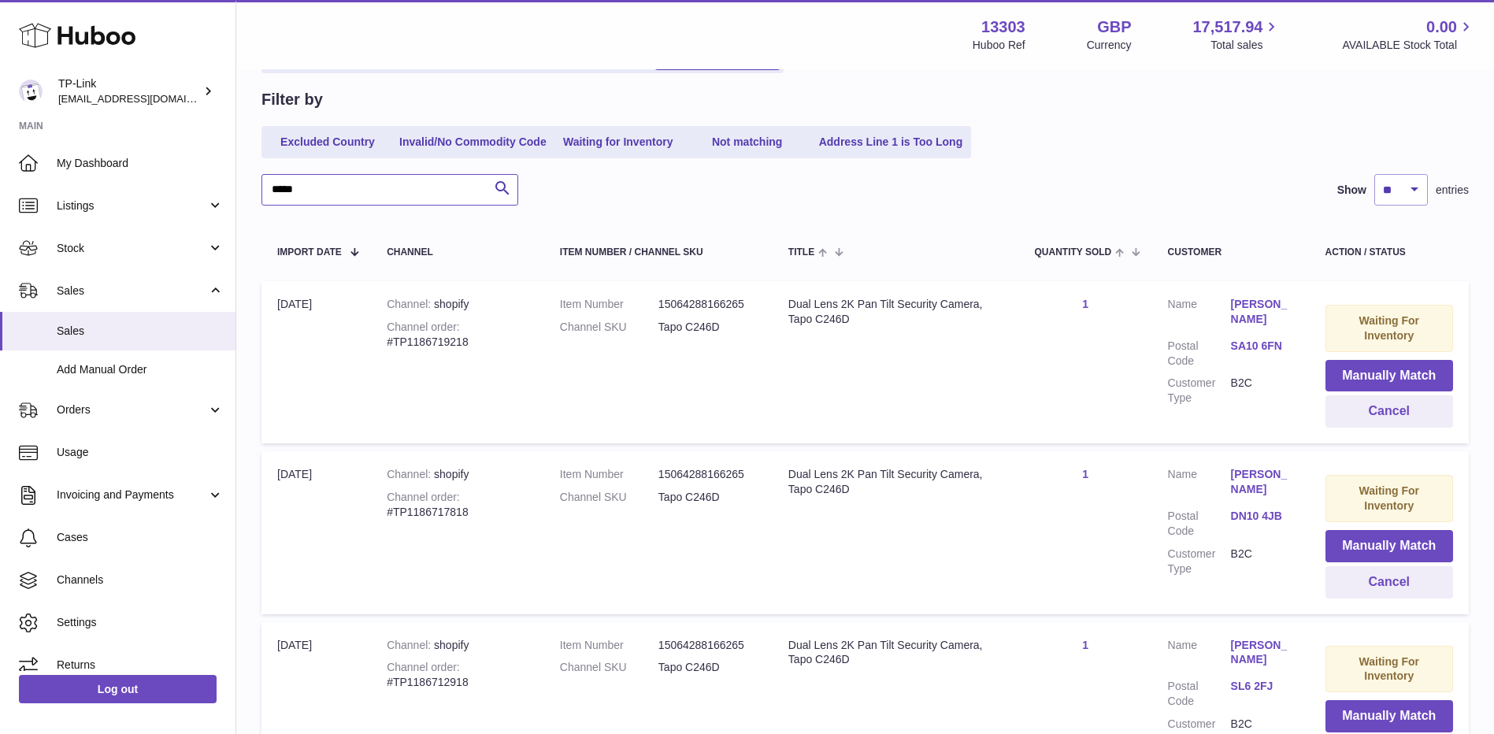
scroll to position [70, 0]
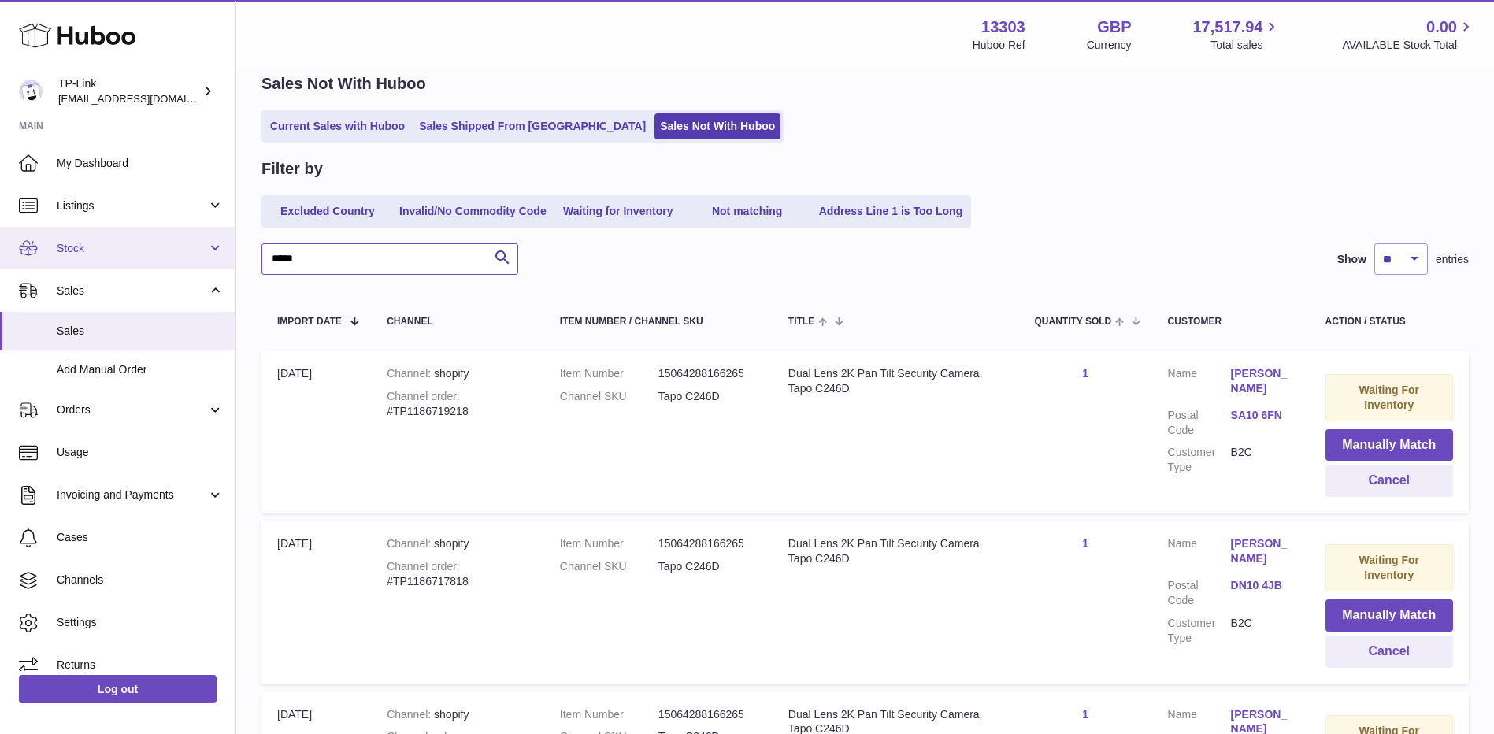
drag, startPoint x: 328, startPoint y: 250, endPoint x: 168, endPoint y: 250, distance: 159.0
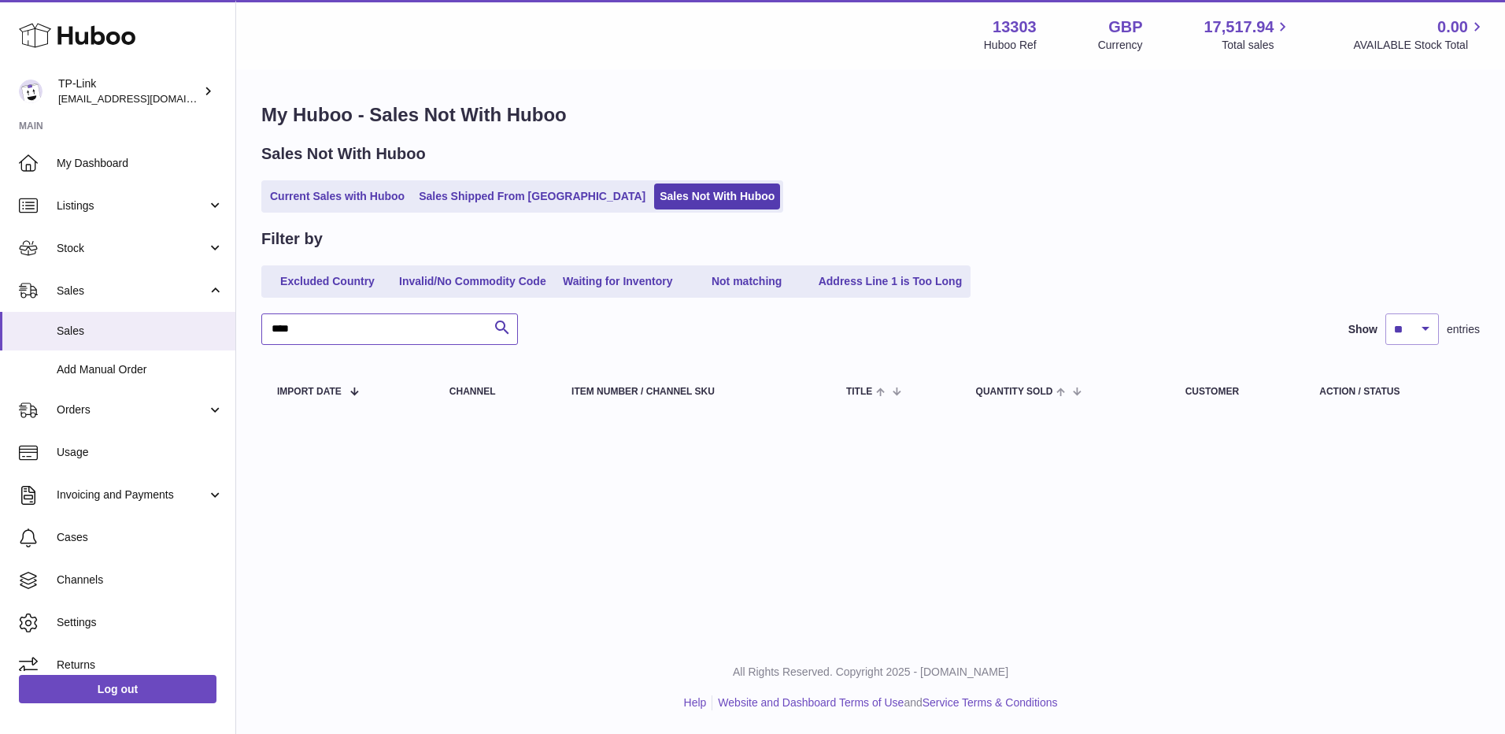
drag, startPoint x: 368, startPoint y: 331, endPoint x: 352, endPoint y: 331, distance: 15.7
click at [352, 331] on input "****" at bounding box center [389, 328] width 257 height 31
type input "****"
click at [113, 254] on span "Stock" at bounding box center [132, 248] width 150 height 15
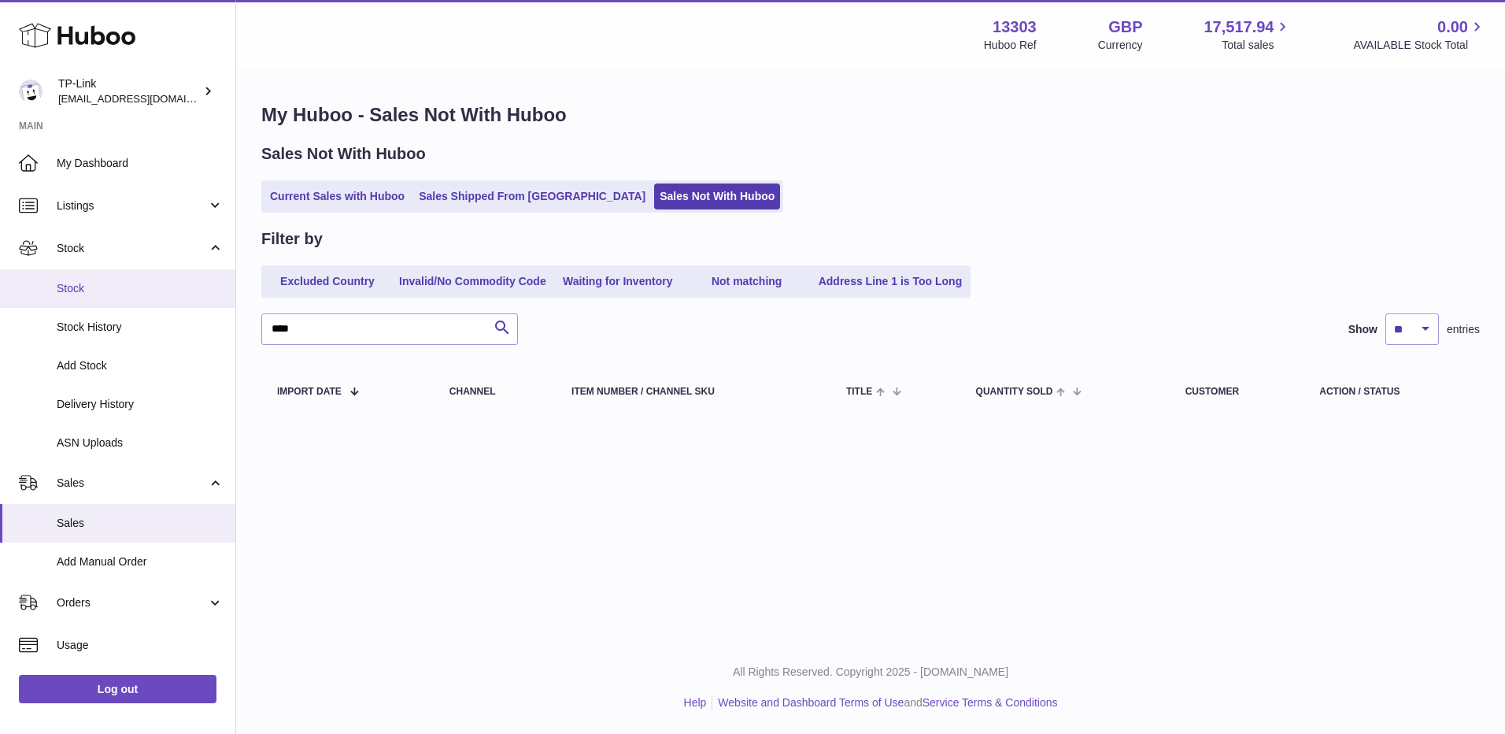
click at [86, 291] on span "Stock" at bounding box center [140, 288] width 167 height 15
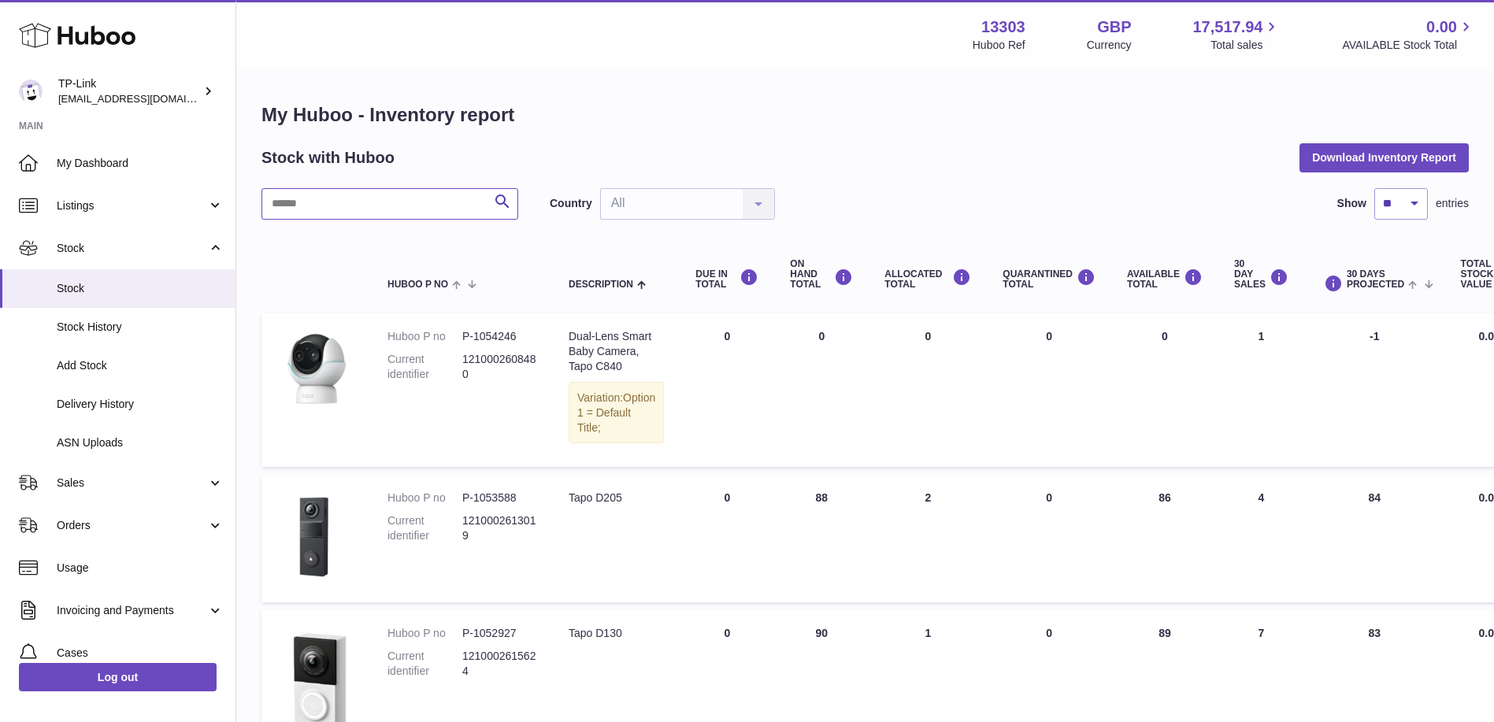
click at [389, 212] on input "text" at bounding box center [389, 203] width 257 height 31
click at [94, 487] on span "Sales" at bounding box center [132, 483] width 150 height 15
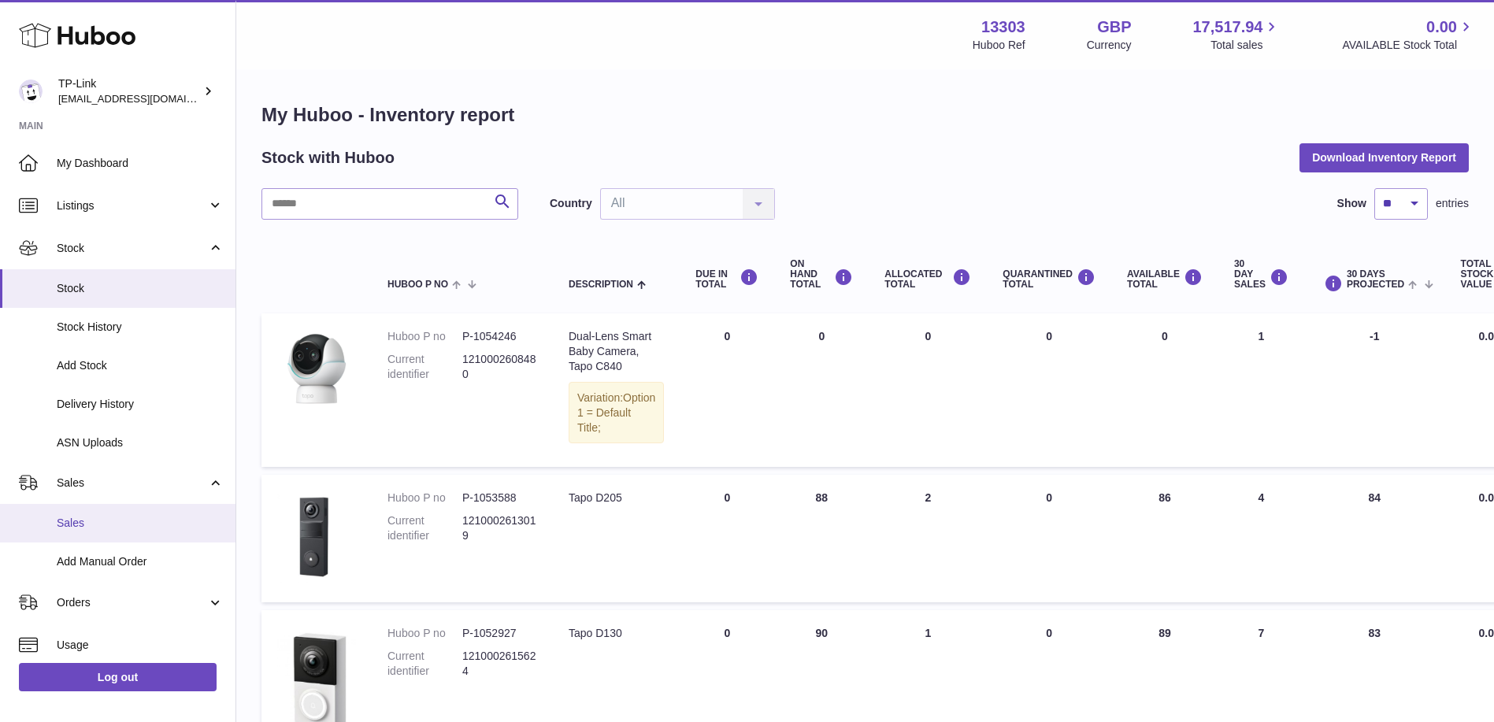
click at [82, 520] on span "Sales" at bounding box center [140, 523] width 167 height 15
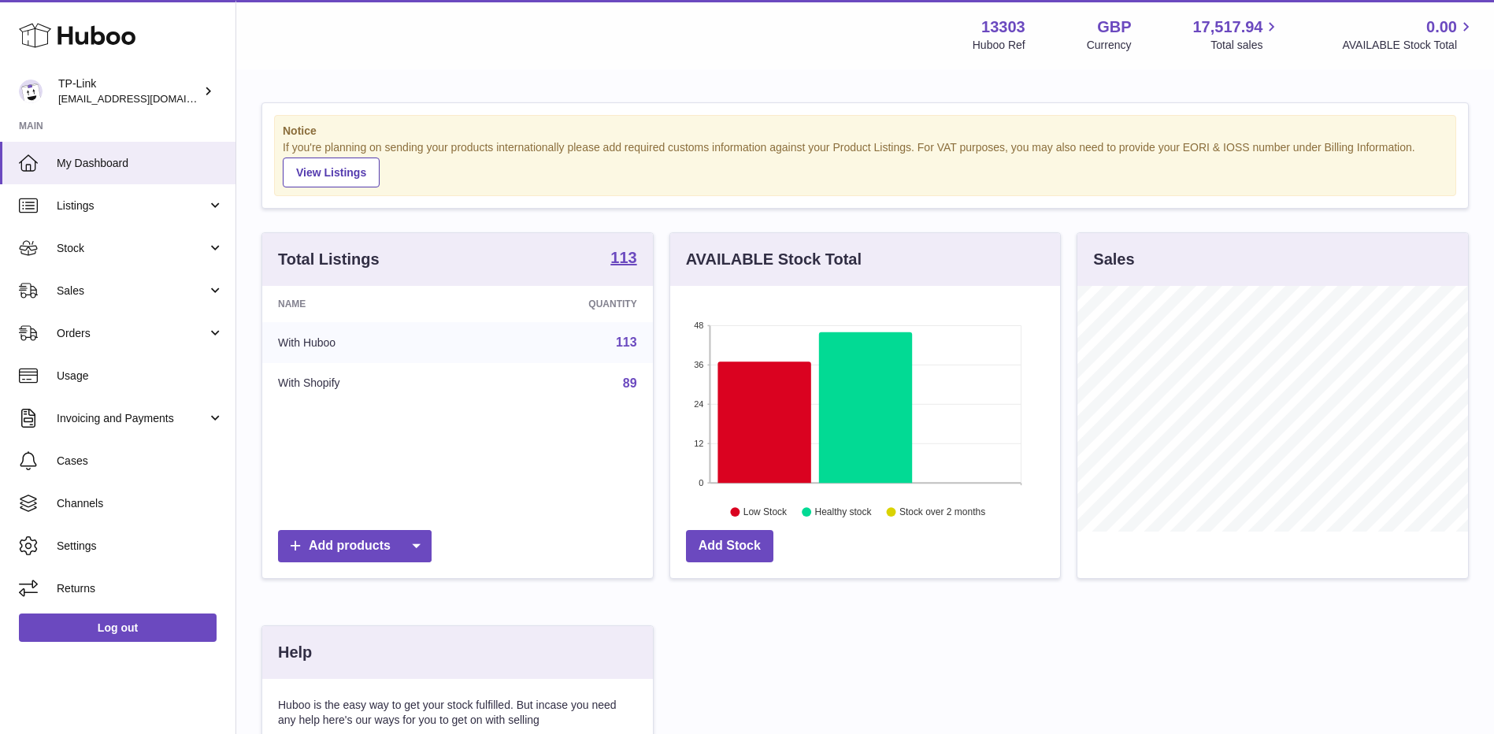
scroll to position [246, 390]
